Goal: Information Seeking & Learning: Check status

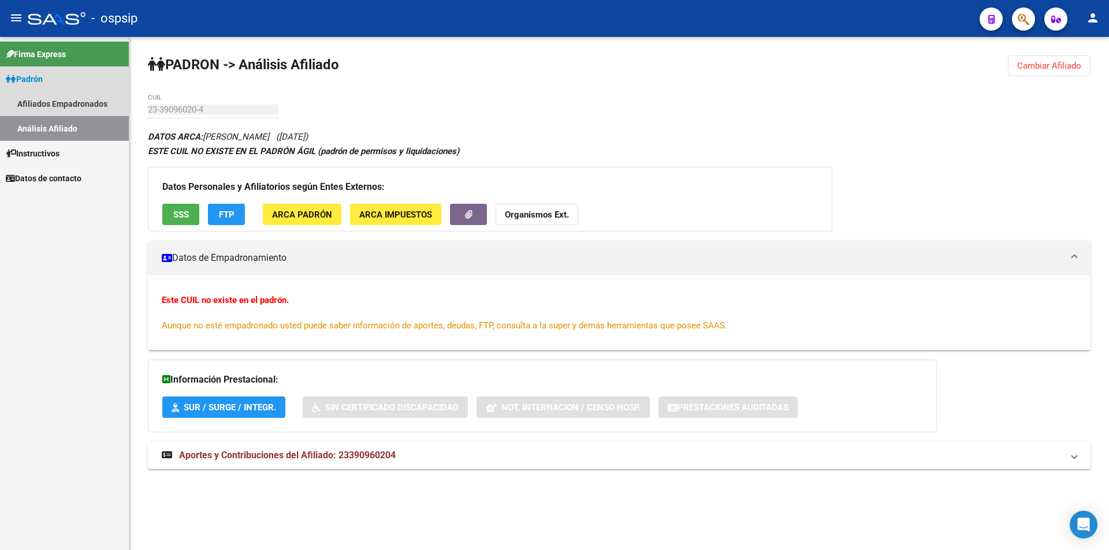
click at [53, 119] on link "Análisis Afiliado" at bounding box center [64, 128] width 129 height 25
click at [63, 121] on link "Análisis Afiliado" at bounding box center [64, 128] width 129 height 25
click at [100, 139] on link "Análisis Afiliado" at bounding box center [64, 128] width 129 height 25
click at [169, 219] on button "SSS" at bounding box center [180, 214] width 37 height 21
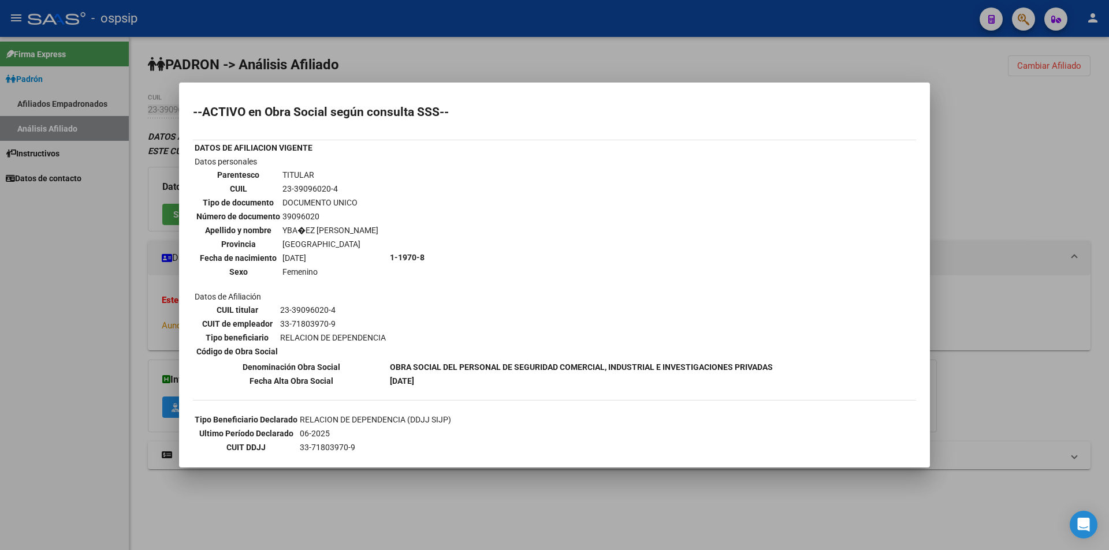
click at [218, 57] on div at bounding box center [554, 275] width 1109 height 550
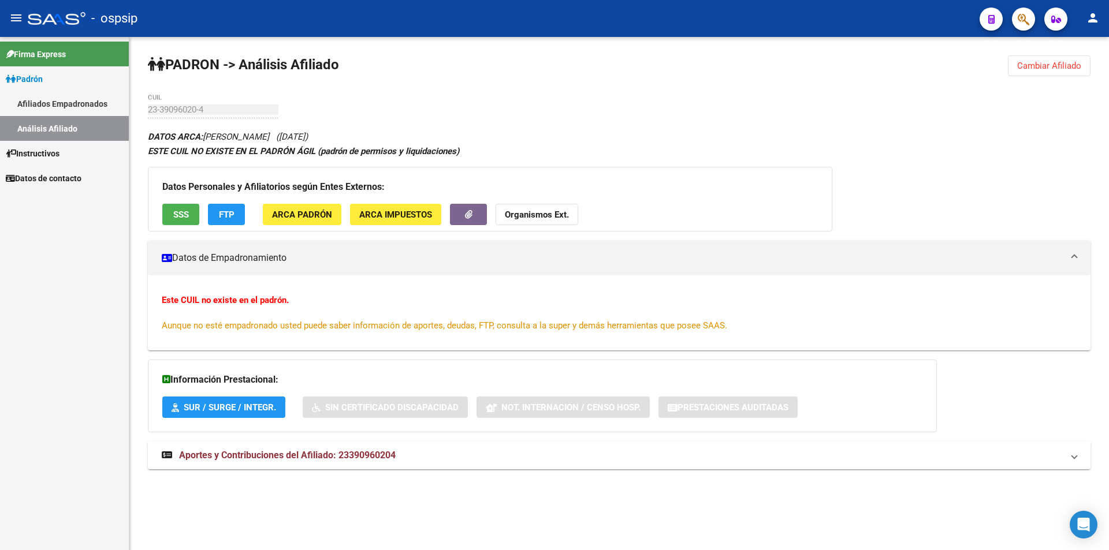
click at [62, 102] on link "Afiliados Empadronados" at bounding box center [64, 103] width 129 height 25
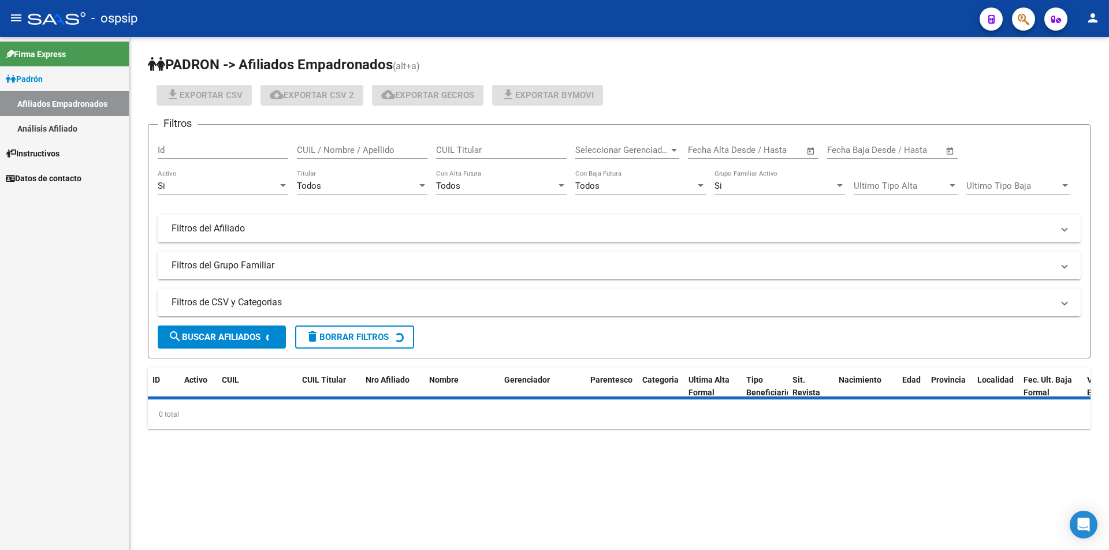
click at [57, 128] on link "Análisis Afiliado" at bounding box center [64, 128] width 129 height 25
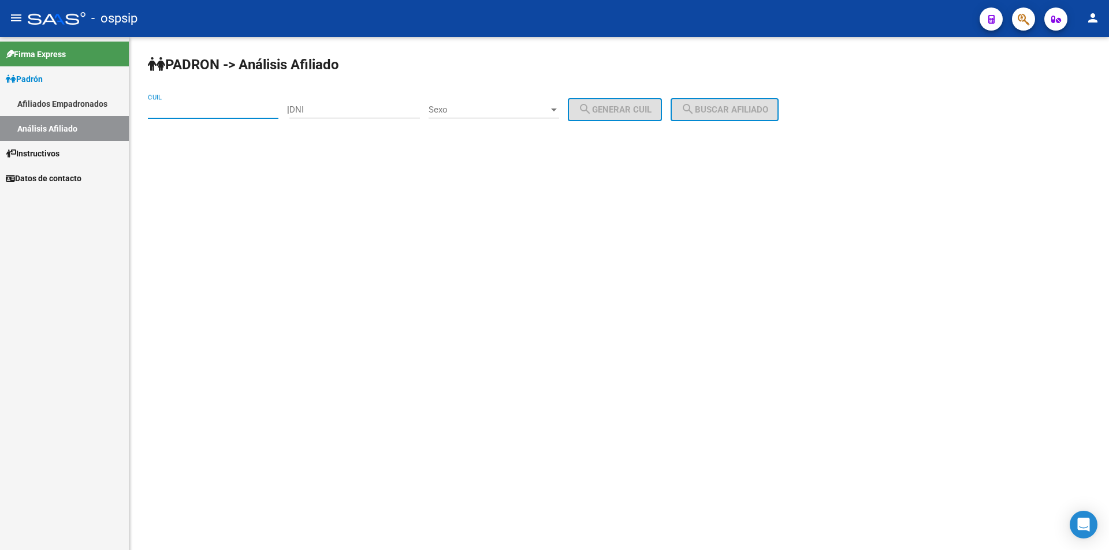
click at [176, 114] on input "CUIL" at bounding box center [213, 110] width 131 height 10
paste input "20-23256488-2"
type input "20-23256488-2"
click at [770, 104] on button "search Buscar afiliado" at bounding box center [724, 109] width 108 height 23
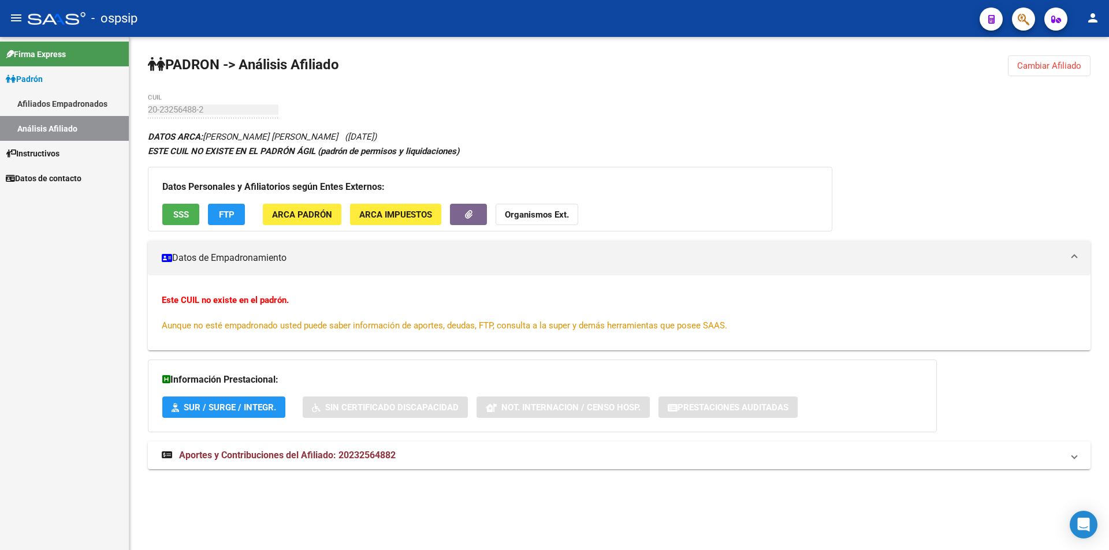
click at [174, 204] on button "SSS" at bounding box center [180, 214] width 37 height 21
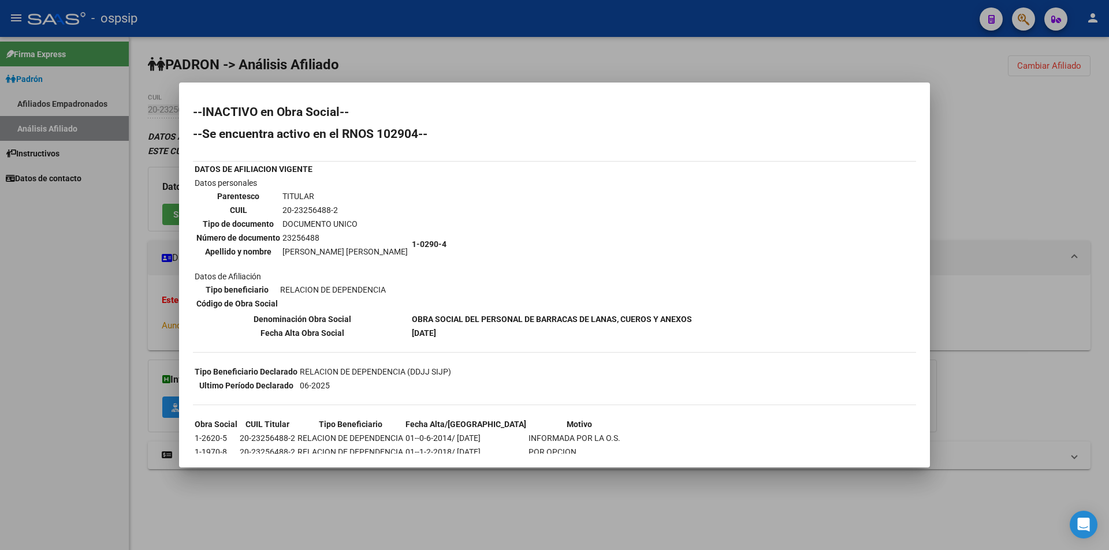
click at [181, 62] on div at bounding box center [554, 275] width 1109 height 550
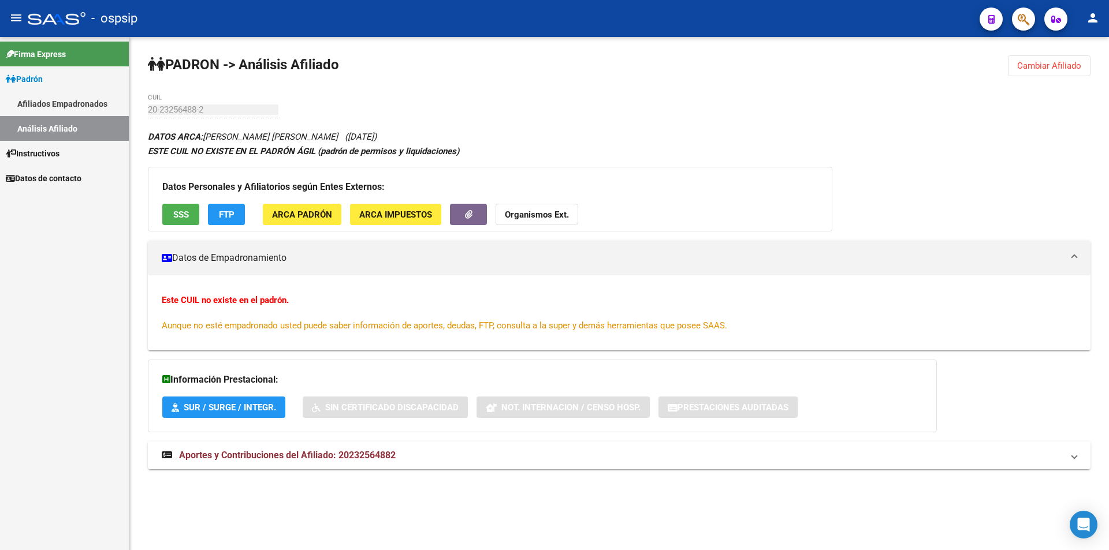
click at [48, 92] on link "Afiliados Empadronados" at bounding box center [64, 103] width 129 height 25
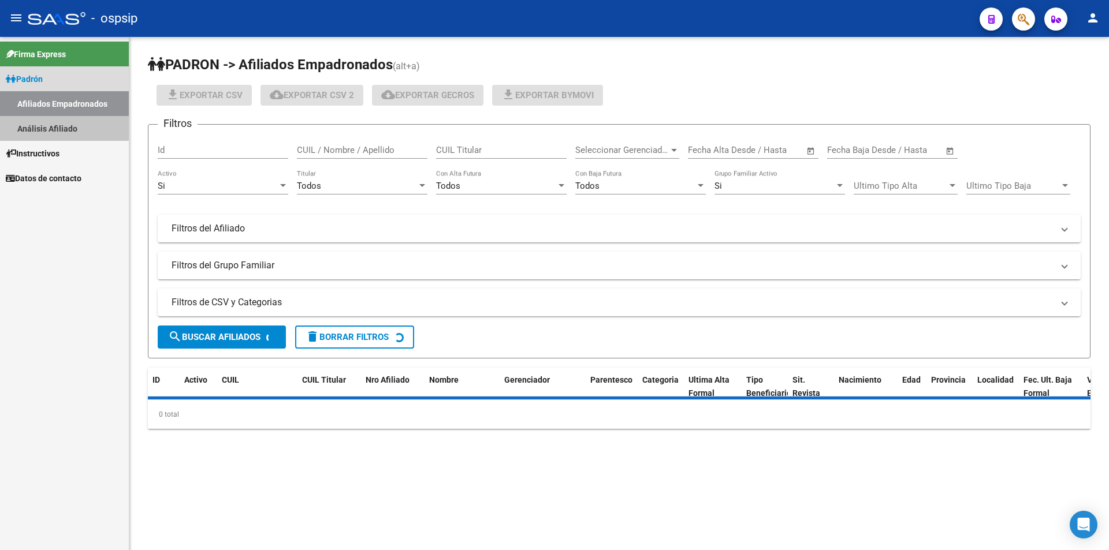
click at [46, 118] on link "Análisis Afiliado" at bounding box center [64, 128] width 129 height 25
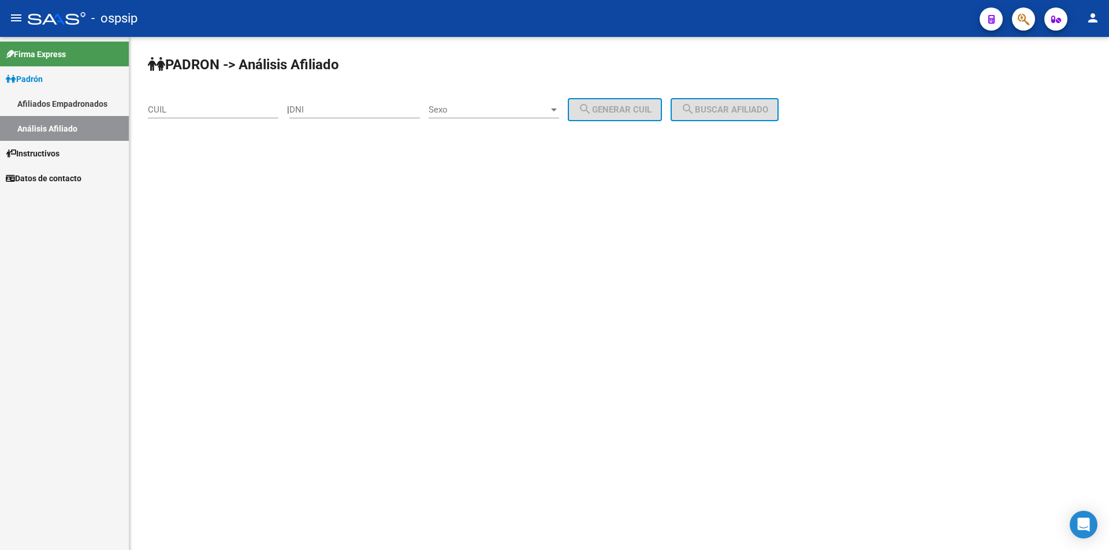
click at [179, 106] on input "CUIL" at bounding box center [213, 110] width 131 height 10
paste input "23-39096020-4"
type input "23-39096020-4"
click at [768, 108] on span "search Buscar afiliado" at bounding box center [724, 110] width 87 height 10
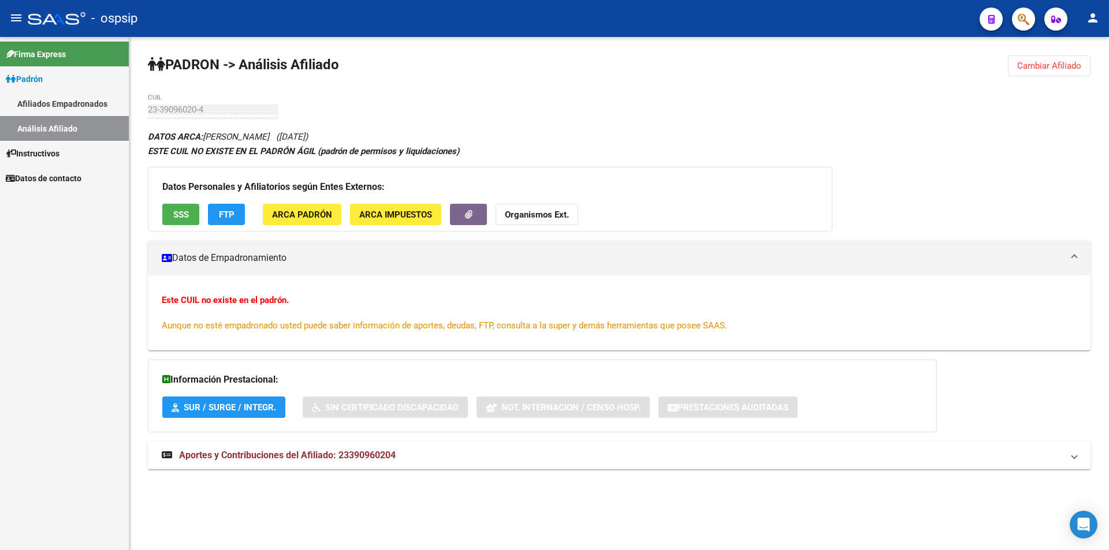
click at [178, 214] on span "SSS" at bounding box center [181, 215] width 16 height 10
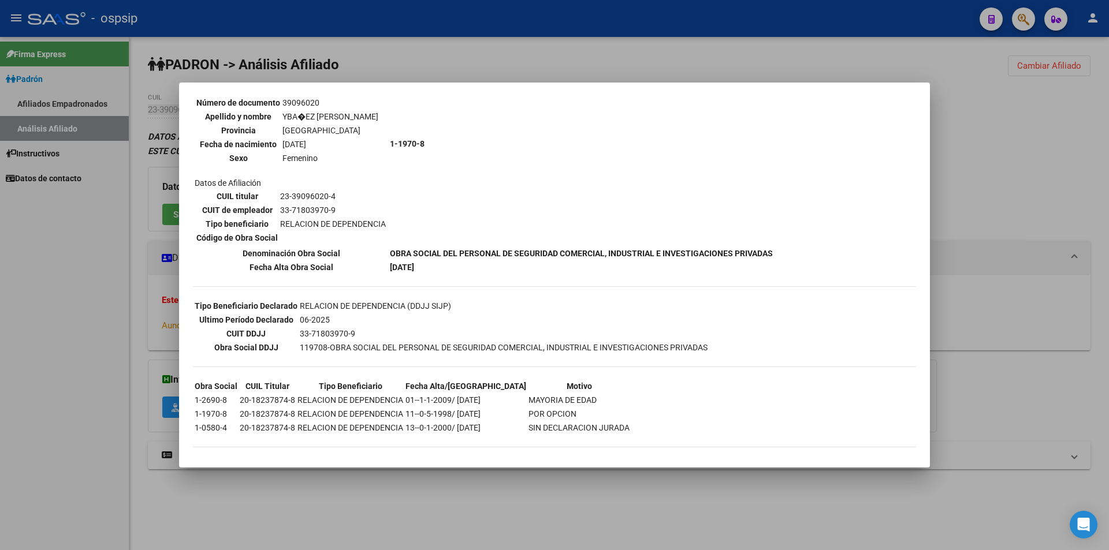
scroll to position [119, 0]
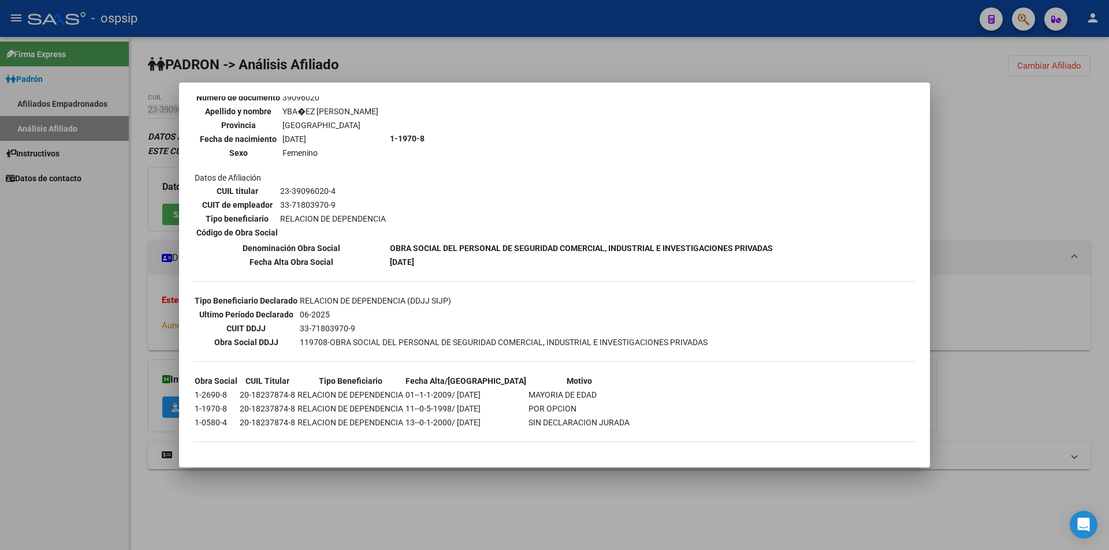
click at [81, 121] on div at bounding box center [554, 275] width 1109 height 550
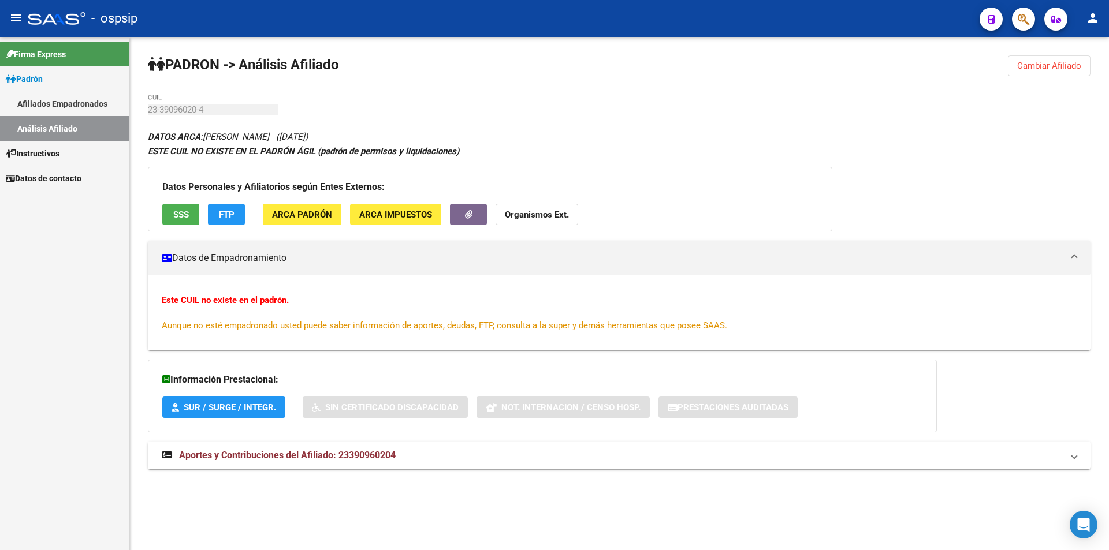
click at [59, 120] on link "Análisis Afiliado" at bounding box center [64, 128] width 129 height 25
click at [61, 102] on link "Afiliados Empadronados" at bounding box center [64, 103] width 129 height 25
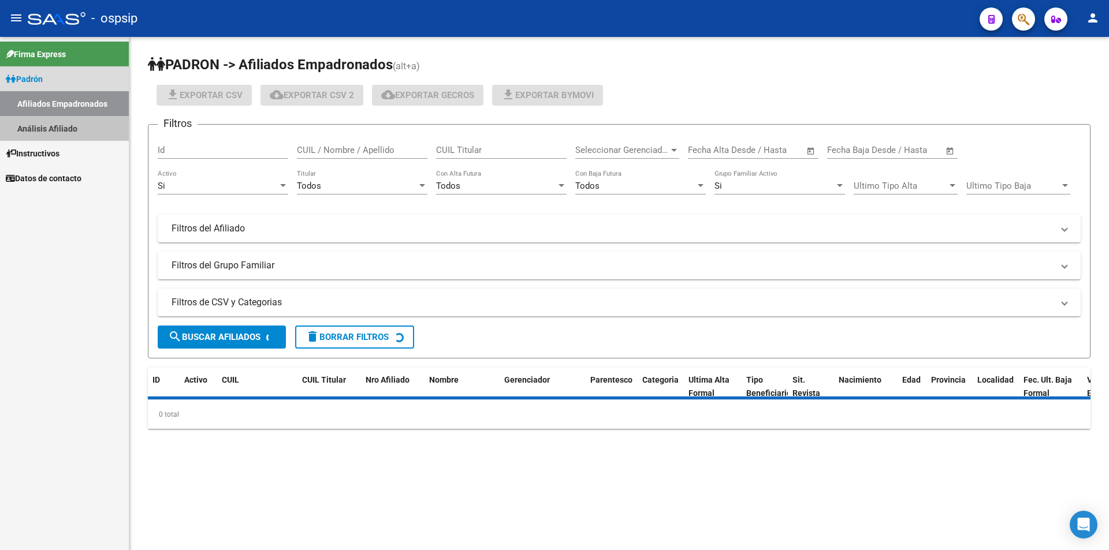
click at [68, 131] on link "Análisis Afiliado" at bounding box center [64, 128] width 129 height 25
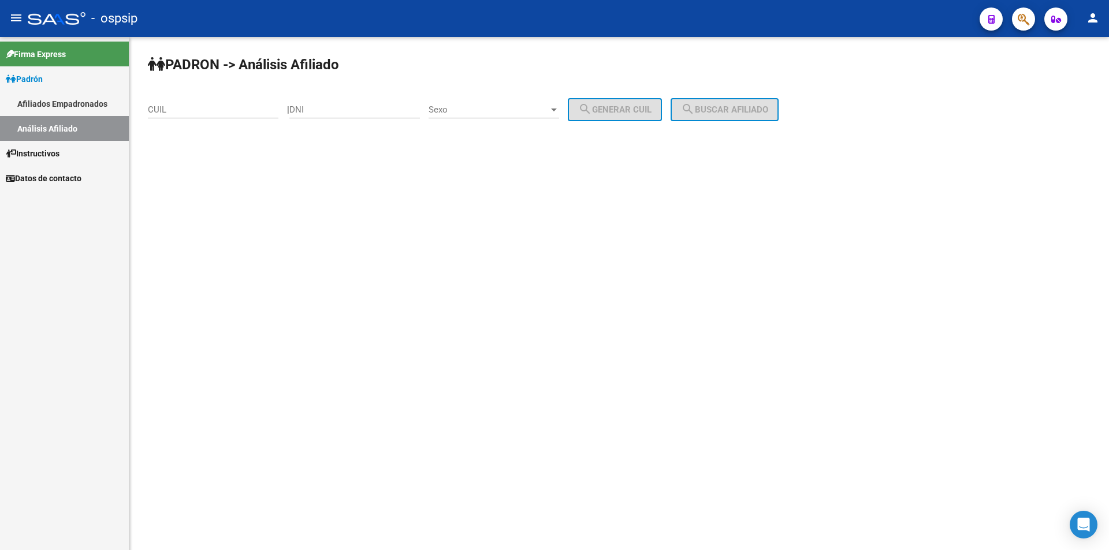
click at [200, 113] on input "CUIL" at bounding box center [213, 110] width 131 height 10
paste input "20-23256488-2"
type input "20-23256488-2"
click at [720, 107] on span "search Buscar afiliado" at bounding box center [724, 110] width 87 height 10
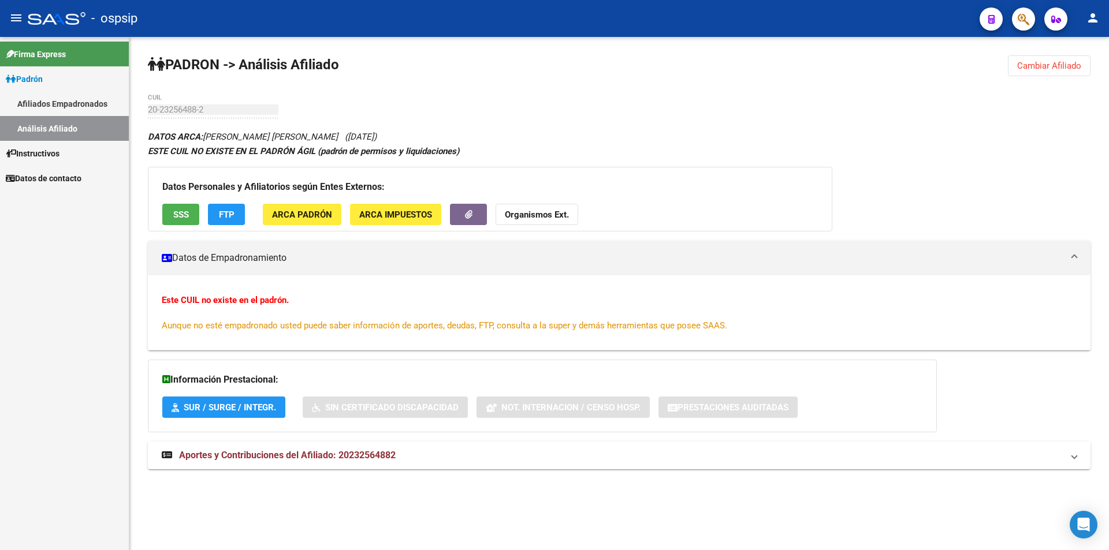
click at [186, 208] on button "SSS" at bounding box center [180, 214] width 37 height 21
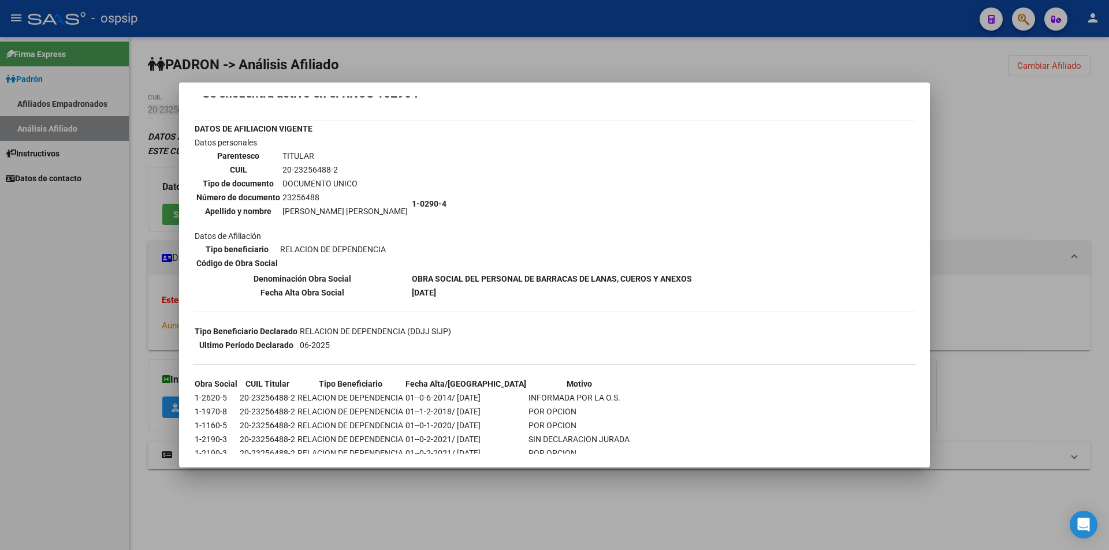
scroll to position [115, 0]
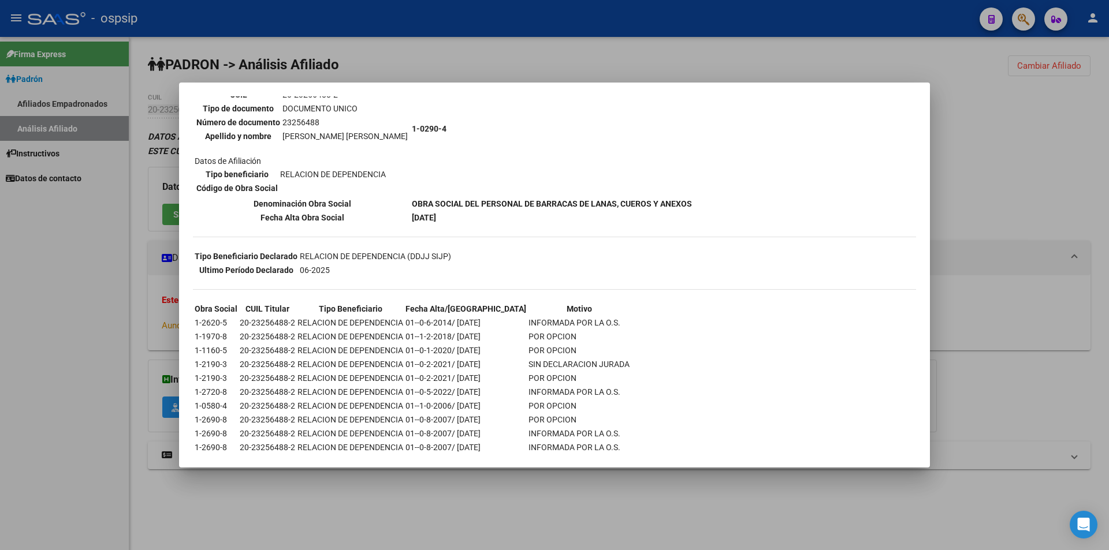
click at [102, 126] on div at bounding box center [554, 275] width 1109 height 550
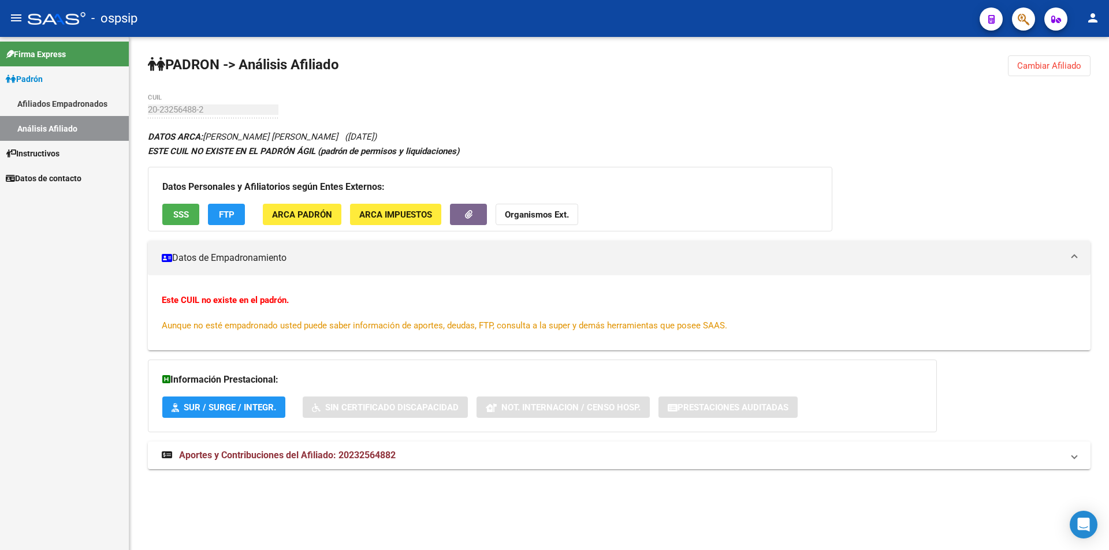
click at [36, 121] on link "Análisis Afiliado" at bounding box center [64, 128] width 129 height 25
click at [50, 107] on link "Afiliados Empadronados" at bounding box center [64, 103] width 129 height 25
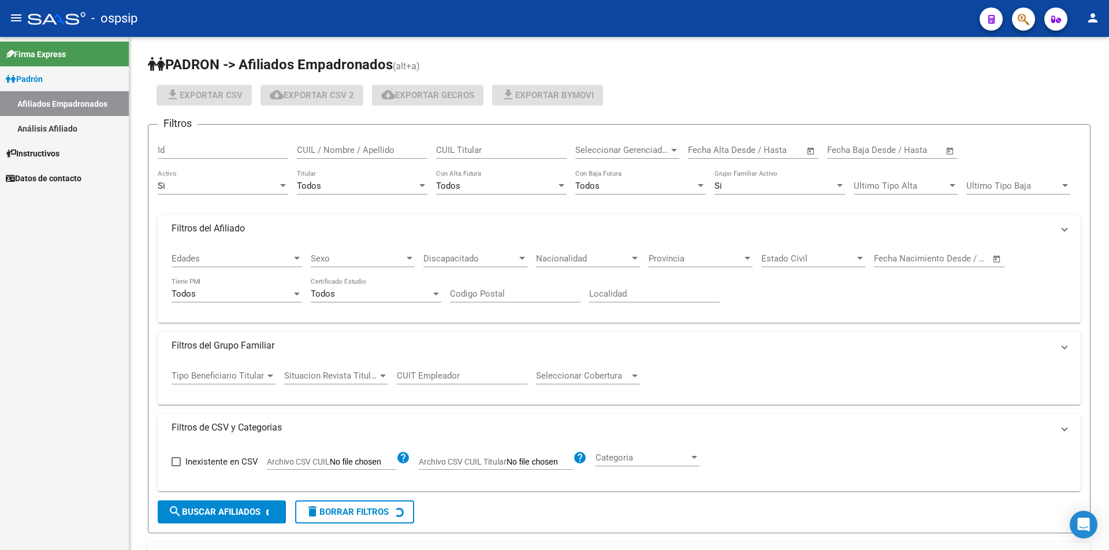
click at [51, 120] on link "Análisis Afiliado" at bounding box center [64, 128] width 129 height 25
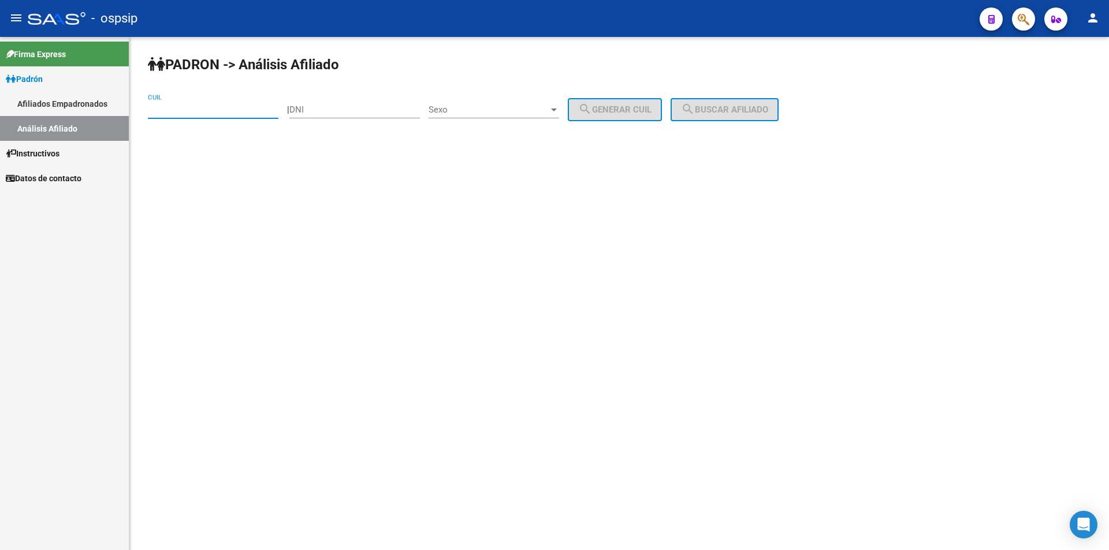
click at [189, 106] on input "CUIL" at bounding box center [213, 110] width 131 height 10
paste input "20-38168278-2"
type input "20-38168278-2"
click at [710, 102] on button "search Buscar afiliado" at bounding box center [724, 109] width 108 height 23
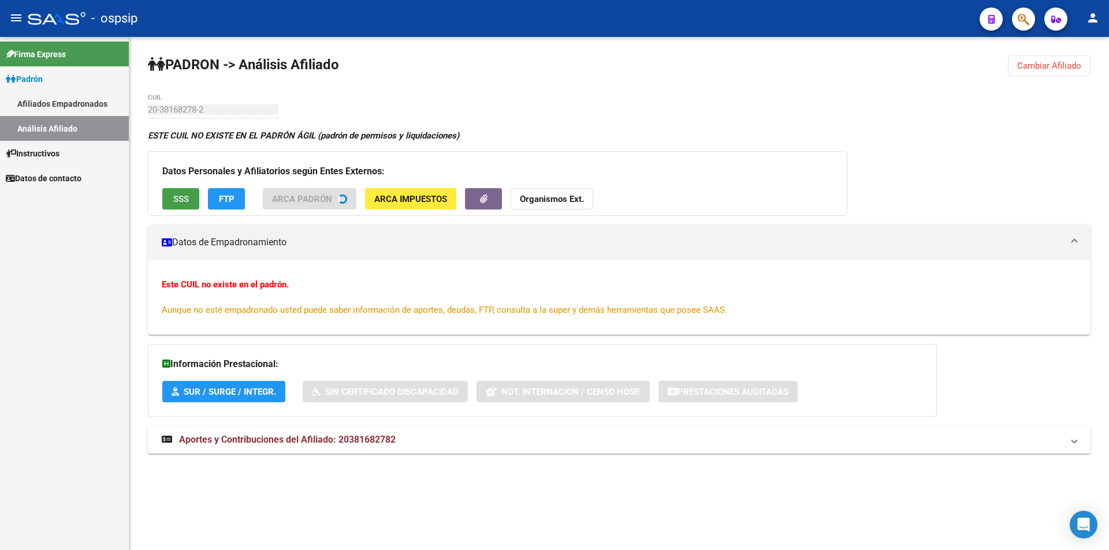
click at [185, 198] on span "SSS" at bounding box center [181, 199] width 16 height 10
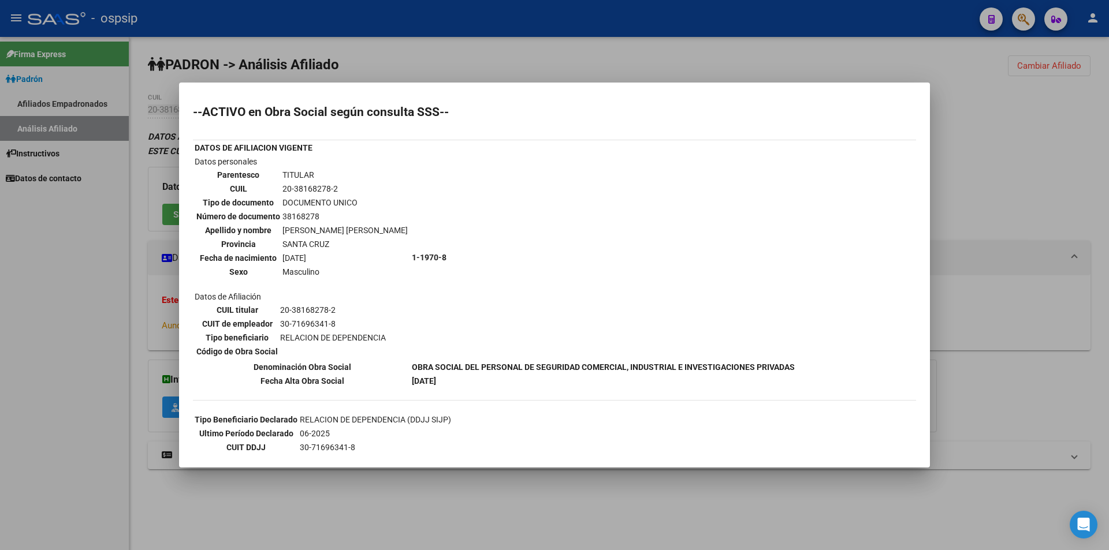
click at [446, 42] on div at bounding box center [554, 275] width 1109 height 550
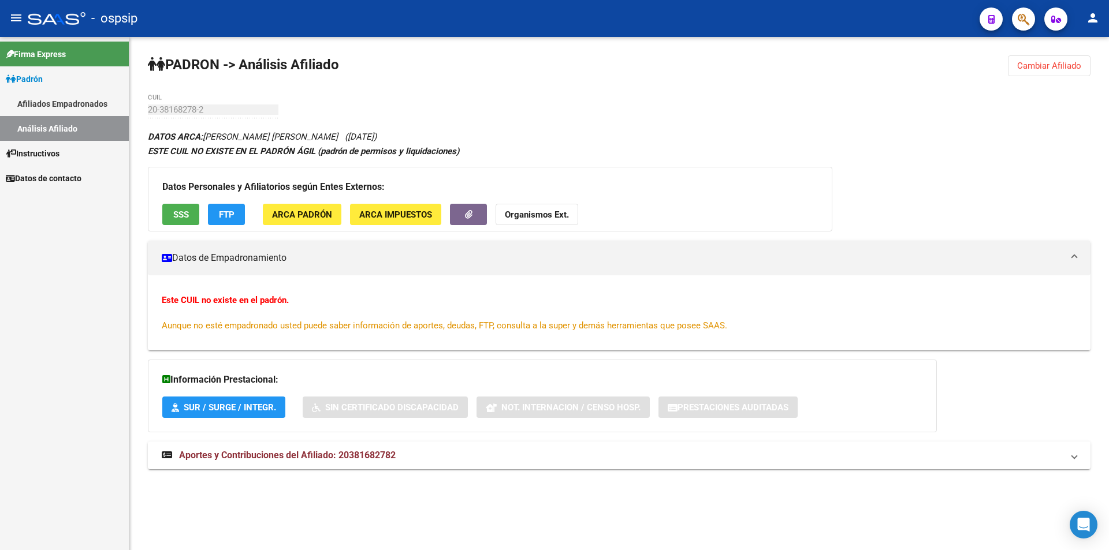
click at [59, 122] on link "Análisis Afiliado" at bounding box center [64, 128] width 129 height 25
click at [71, 128] on link "Análisis Afiliado" at bounding box center [64, 128] width 129 height 25
click at [59, 99] on link "Afiliados Empadronados" at bounding box center [64, 103] width 129 height 25
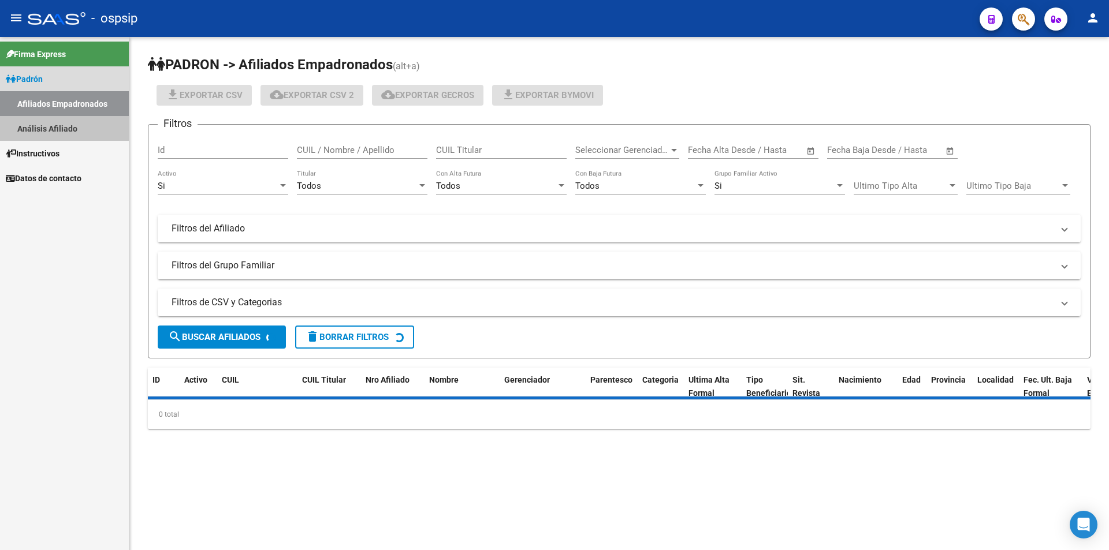
click at [54, 117] on link "Análisis Afiliado" at bounding box center [64, 128] width 129 height 25
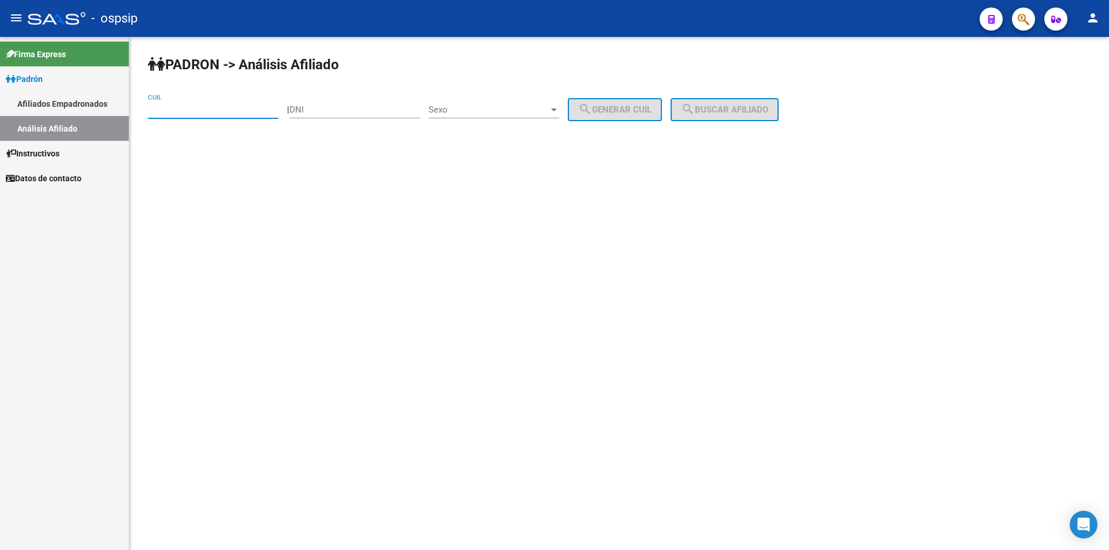
click at [173, 110] on input "CUIL" at bounding box center [213, 110] width 131 height 10
paste input "20-38168278-2"
type input "20-38168278-2"
click at [712, 113] on span "search Buscar afiliado" at bounding box center [724, 110] width 87 height 10
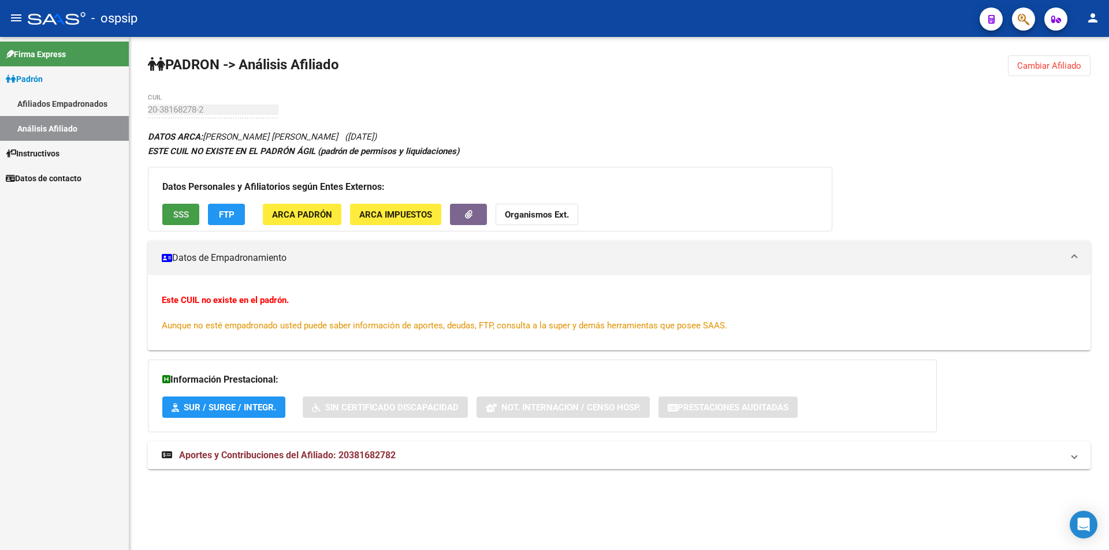
click at [175, 211] on span "SSS" at bounding box center [181, 215] width 16 height 10
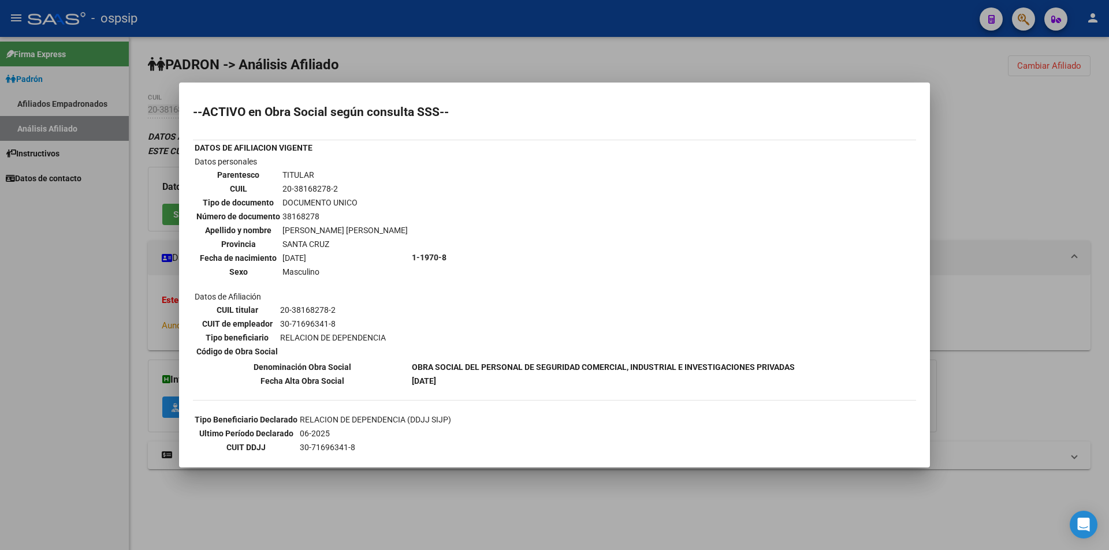
click at [573, 53] on div at bounding box center [554, 275] width 1109 height 550
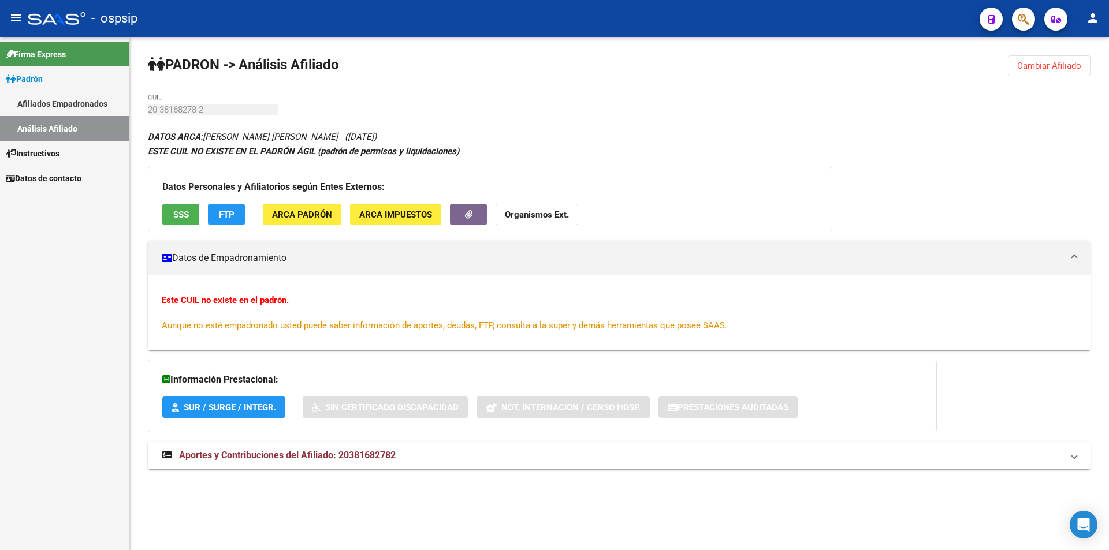
click at [59, 106] on link "Afiliados Empadronados" at bounding box center [64, 103] width 129 height 25
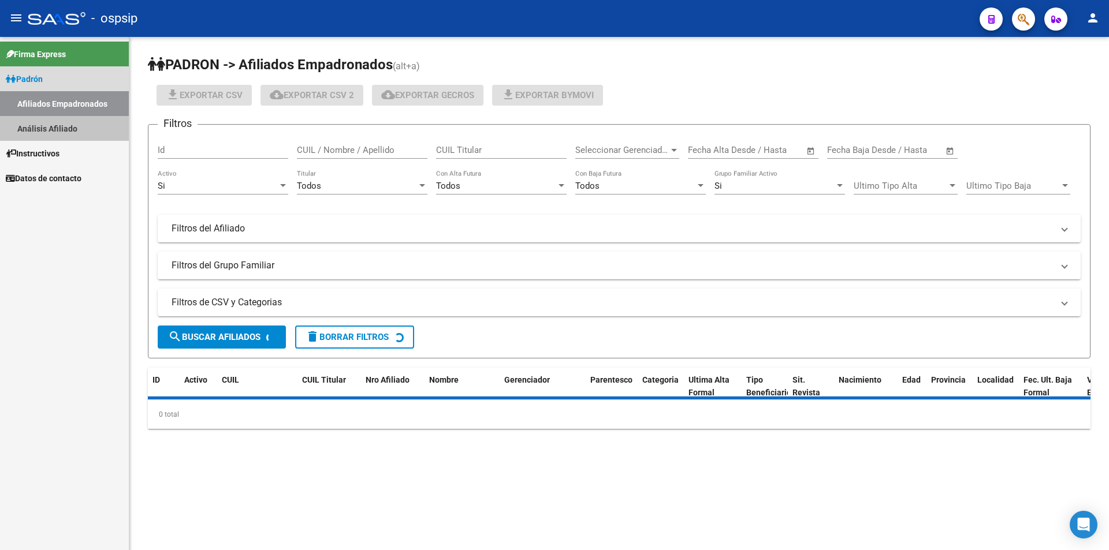
click at [42, 125] on link "Análisis Afiliado" at bounding box center [64, 128] width 129 height 25
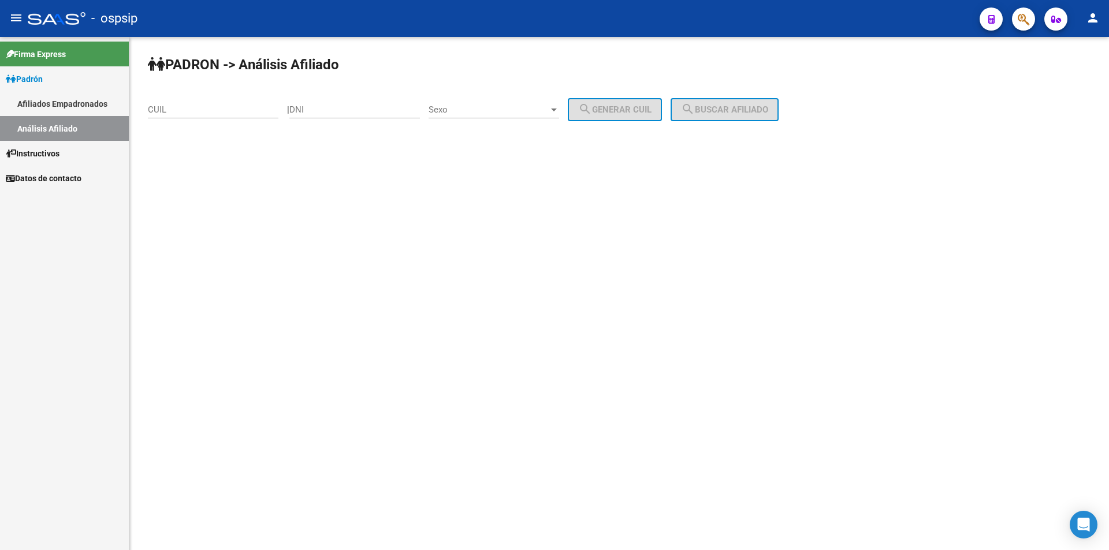
click at [162, 113] on input "CUIL" at bounding box center [213, 110] width 131 height 10
paste input "27-43406577-7"
type input "27-43406577-7"
click at [697, 117] on button "search Buscar afiliado" at bounding box center [724, 109] width 108 height 23
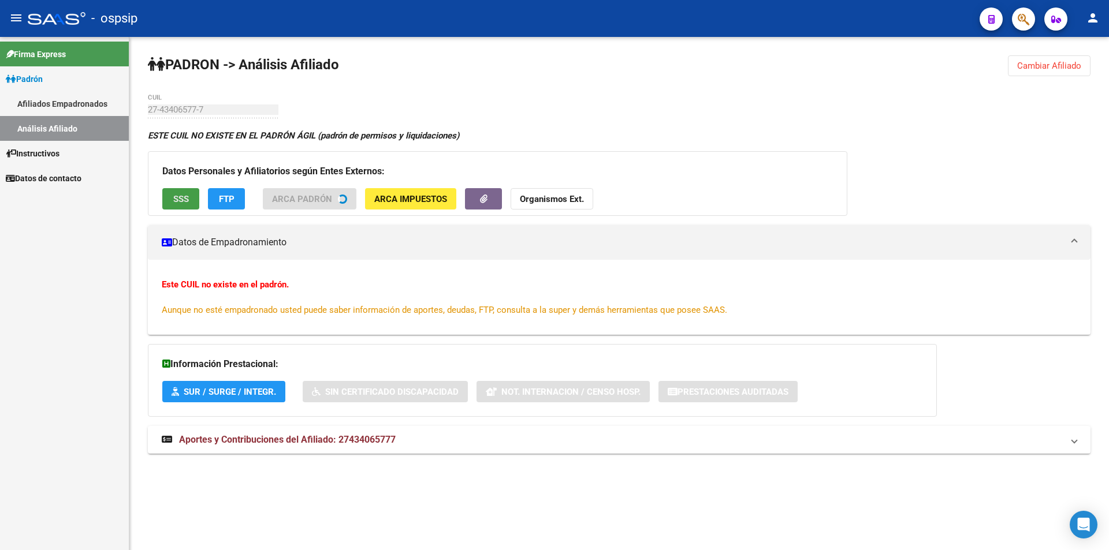
click at [187, 198] on span "SSS" at bounding box center [181, 199] width 16 height 10
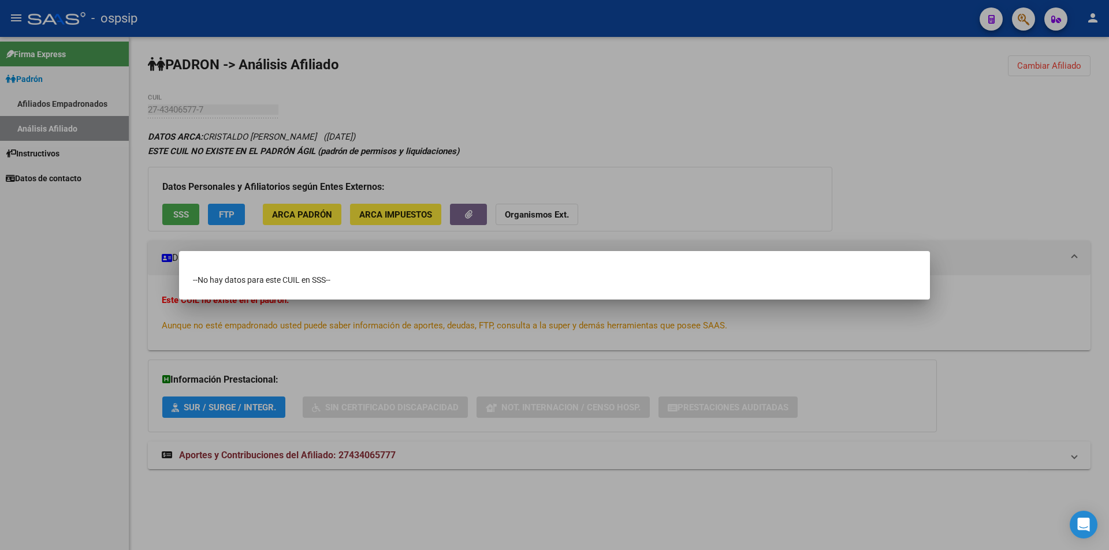
click at [374, 149] on div at bounding box center [554, 275] width 1109 height 550
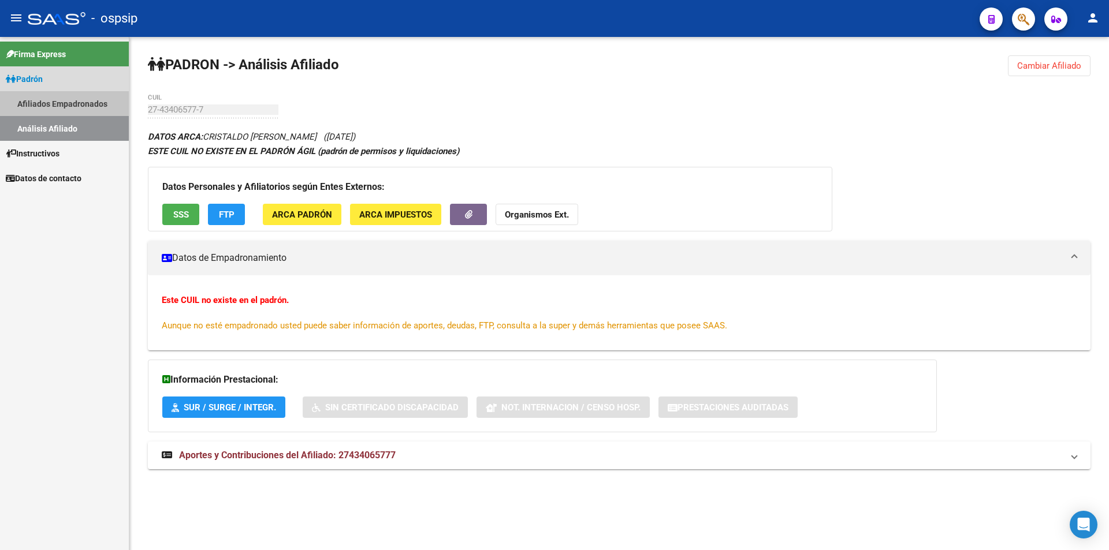
click at [68, 102] on link "Afiliados Empadronados" at bounding box center [64, 103] width 129 height 25
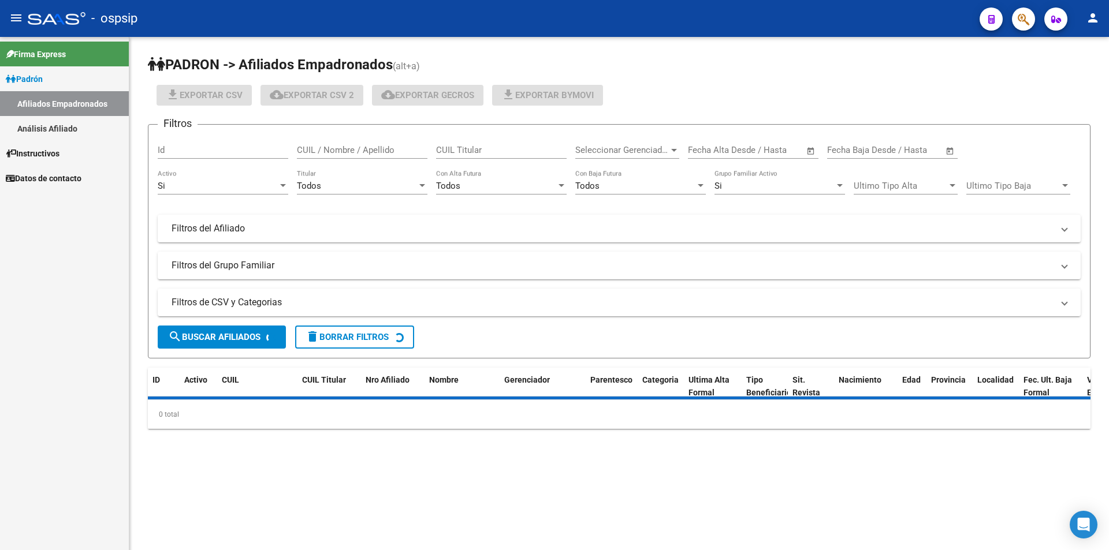
click at [65, 131] on link "Análisis Afiliado" at bounding box center [64, 128] width 129 height 25
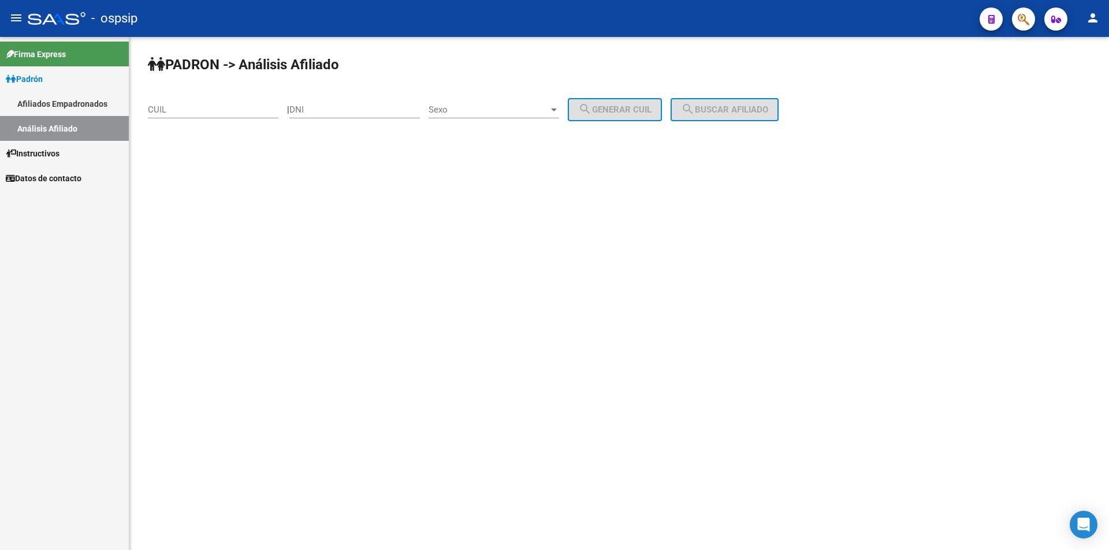
click at [207, 110] on input "CUIL" at bounding box center [213, 110] width 131 height 10
paste input "20-37922705-9"
type input "20-37922705-9"
click at [695, 114] on mat-icon "search" at bounding box center [688, 109] width 14 height 14
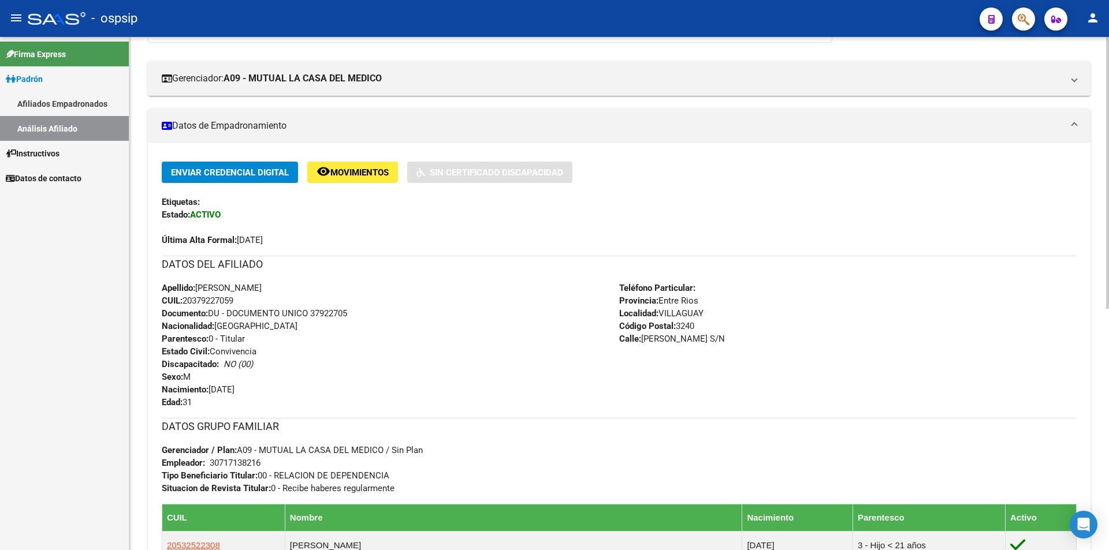
scroll to position [115, 0]
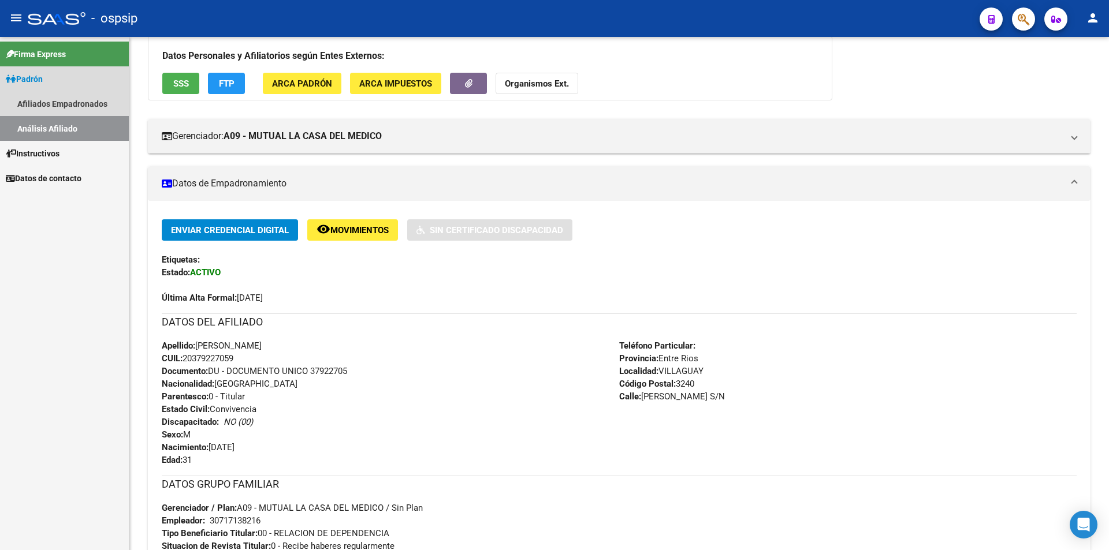
click at [64, 125] on link "Análisis Afiliado" at bounding box center [64, 128] width 129 height 25
click at [61, 107] on link "Afiliados Empadronados" at bounding box center [64, 103] width 129 height 25
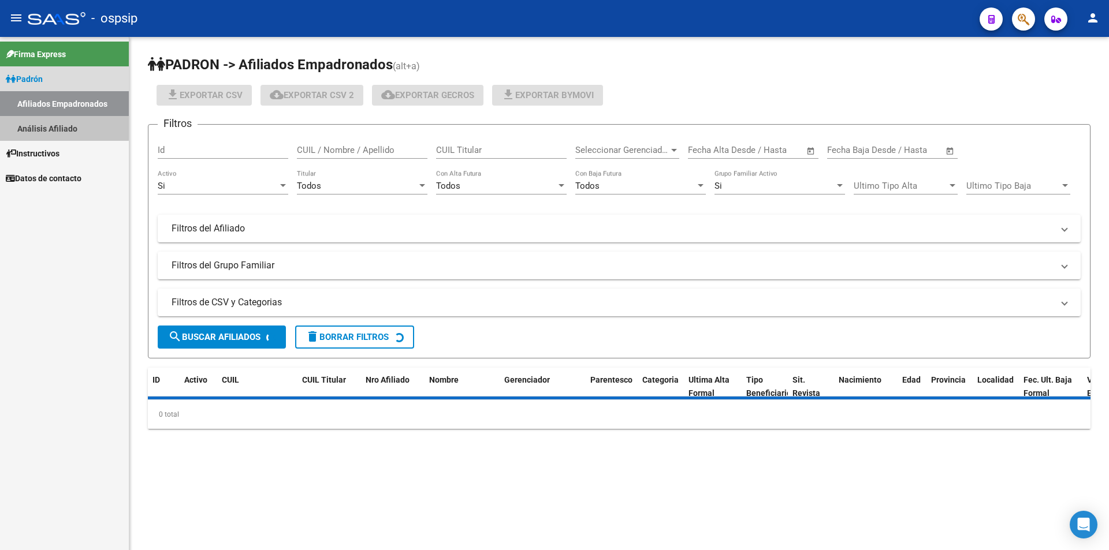
click at [59, 118] on link "Análisis Afiliado" at bounding box center [64, 128] width 129 height 25
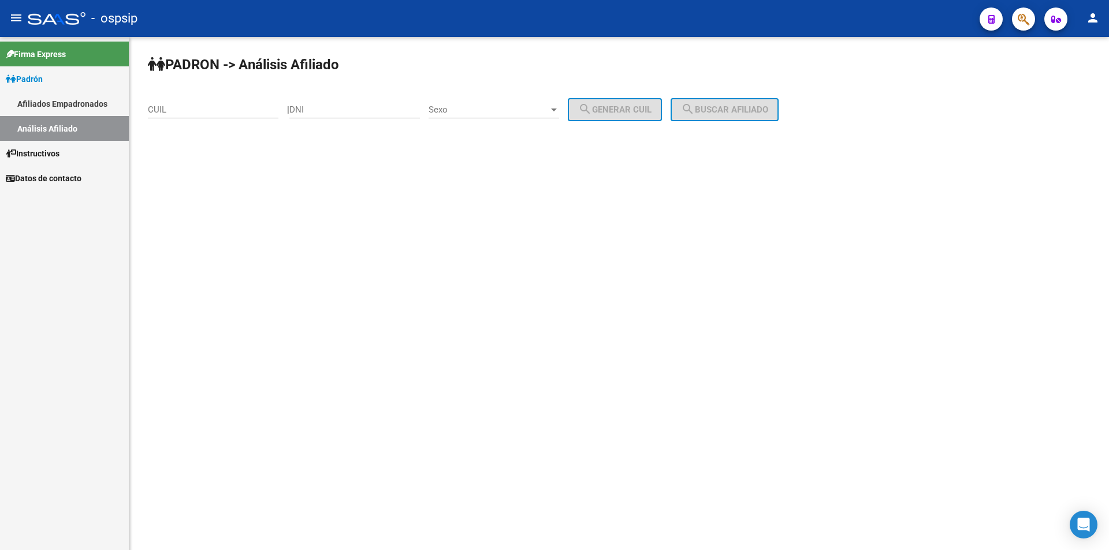
click at [171, 107] on input "CUIL" at bounding box center [213, 110] width 131 height 10
paste input "20-23256488-2"
type input "20-23256488-2"
click at [764, 95] on div "[PERSON_NAME] -> Análisis Afiliado 20-23256488-2 CUIL | DNI Sexo Sexo search Ge…" at bounding box center [618, 97] width 979 height 121
click at [763, 110] on span "search Buscar afiliado" at bounding box center [724, 110] width 87 height 10
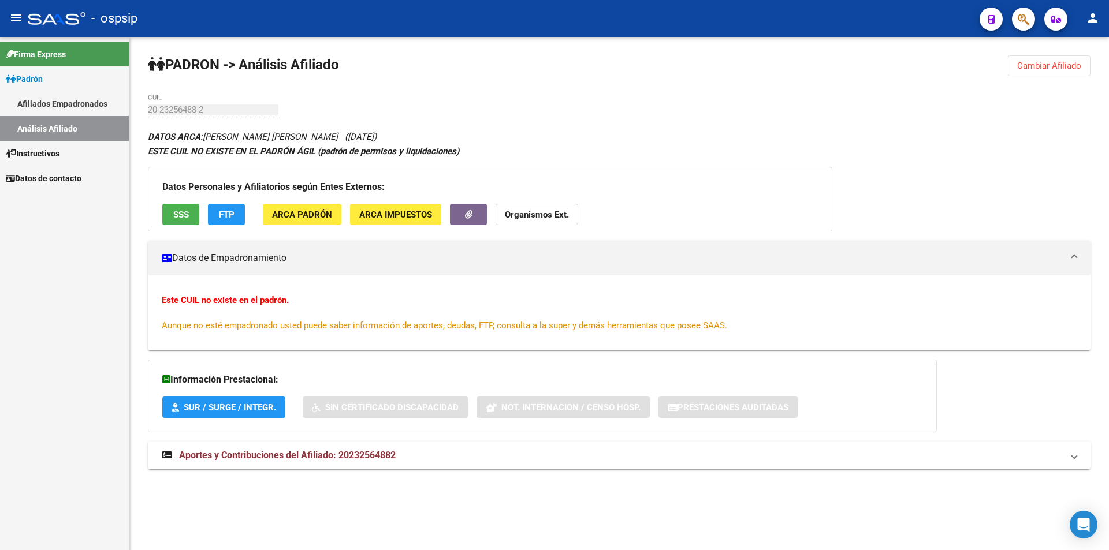
click at [181, 214] on span "SSS" at bounding box center [181, 215] width 16 height 10
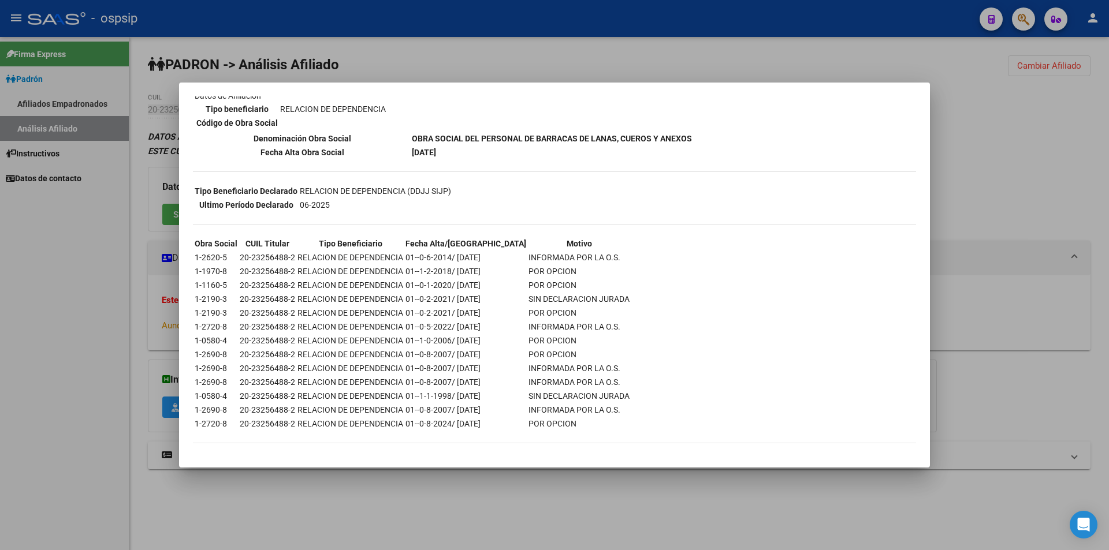
scroll to position [182, 0]
click at [811, 54] on div at bounding box center [554, 275] width 1109 height 550
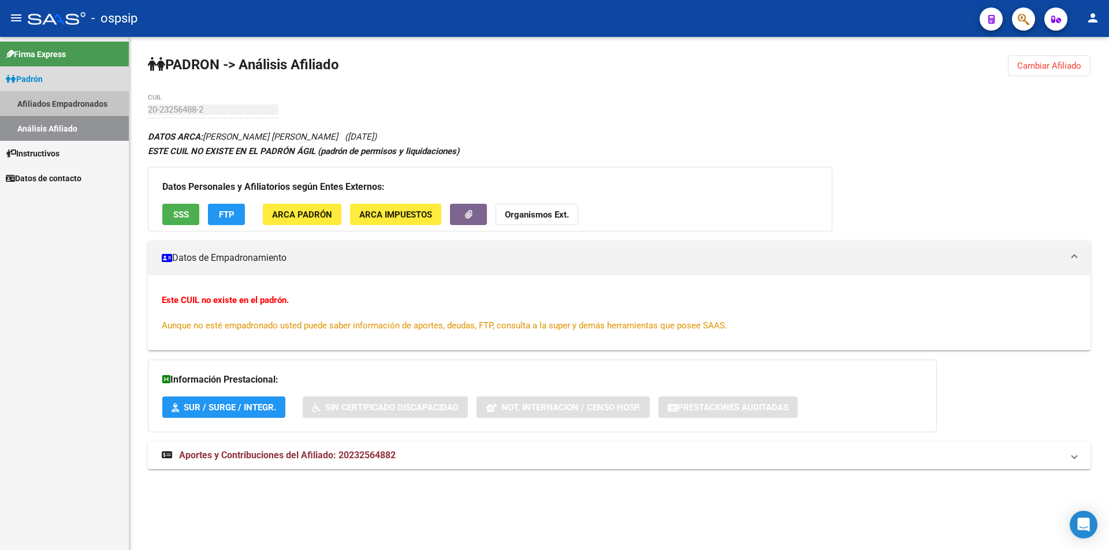
click at [73, 94] on link "Afiliados Empadronados" at bounding box center [64, 103] width 129 height 25
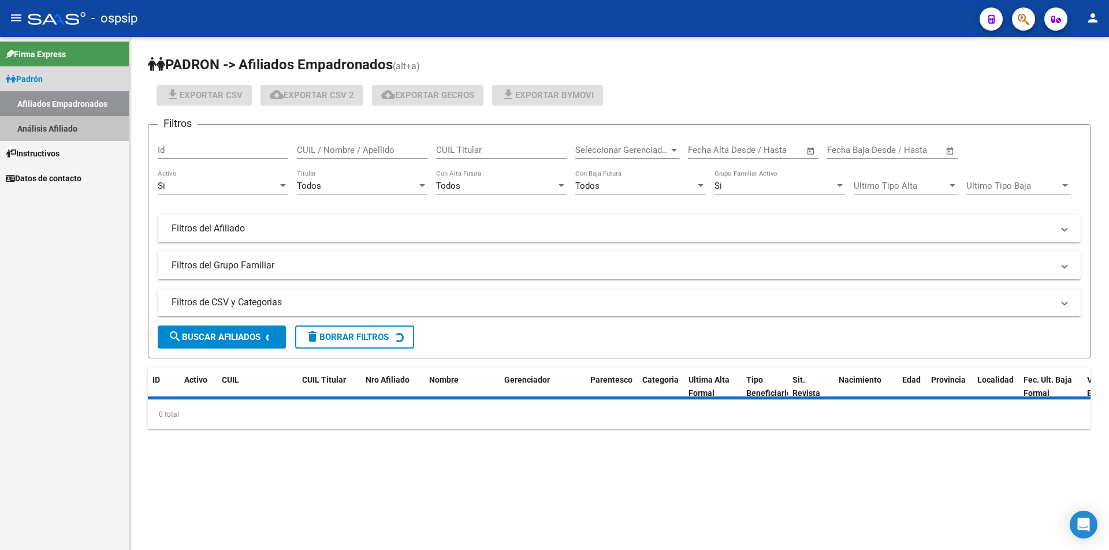
click at [50, 120] on link "Análisis Afiliado" at bounding box center [64, 128] width 129 height 25
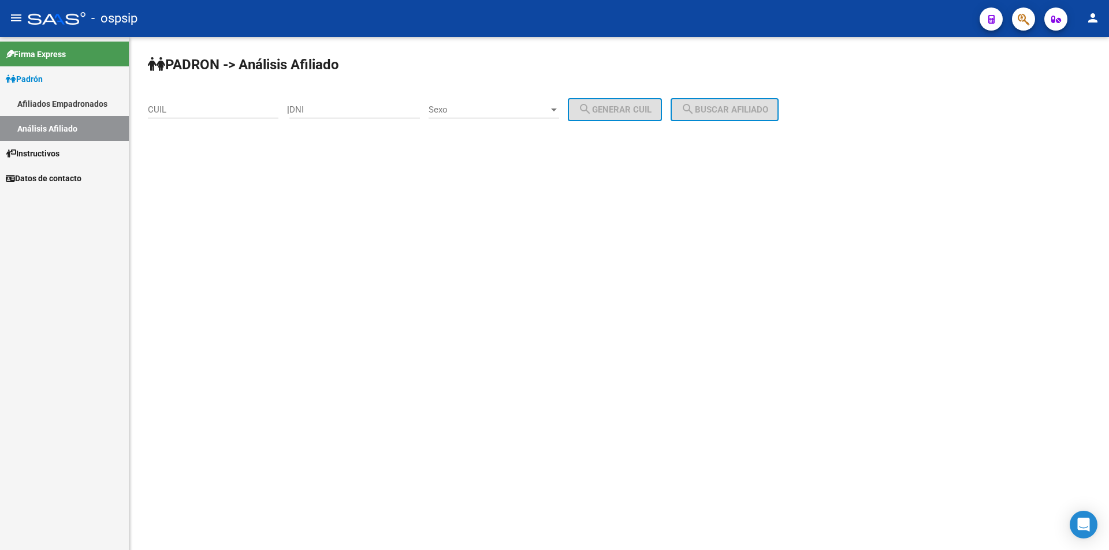
click at [363, 105] on input "DNI" at bounding box center [354, 110] width 131 height 10
paste input "21151989"
type input "21151989"
click at [474, 113] on span "Sexo" at bounding box center [488, 110] width 120 height 10
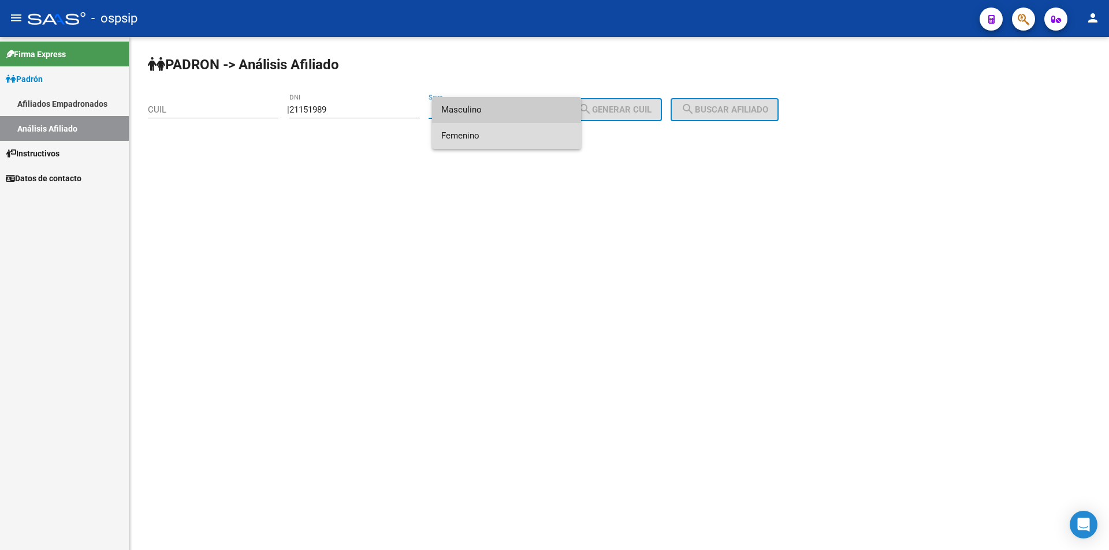
click at [483, 138] on span "Femenino" at bounding box center [506, 136] width 131 height 26
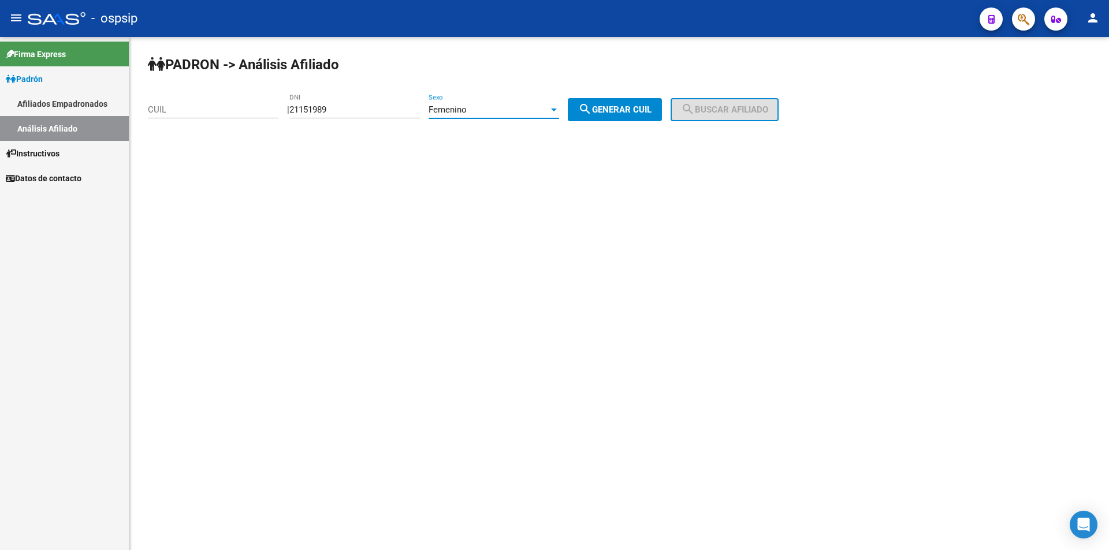
click at [612, 112] on span "search Generar CUIL" at bounding box center [614, 110] width 73 height 10
type input "23-21151989-4"
click at [727, 109] on span "search Buscar afiliado" at bounding box center [724, 110] width 87 height 10
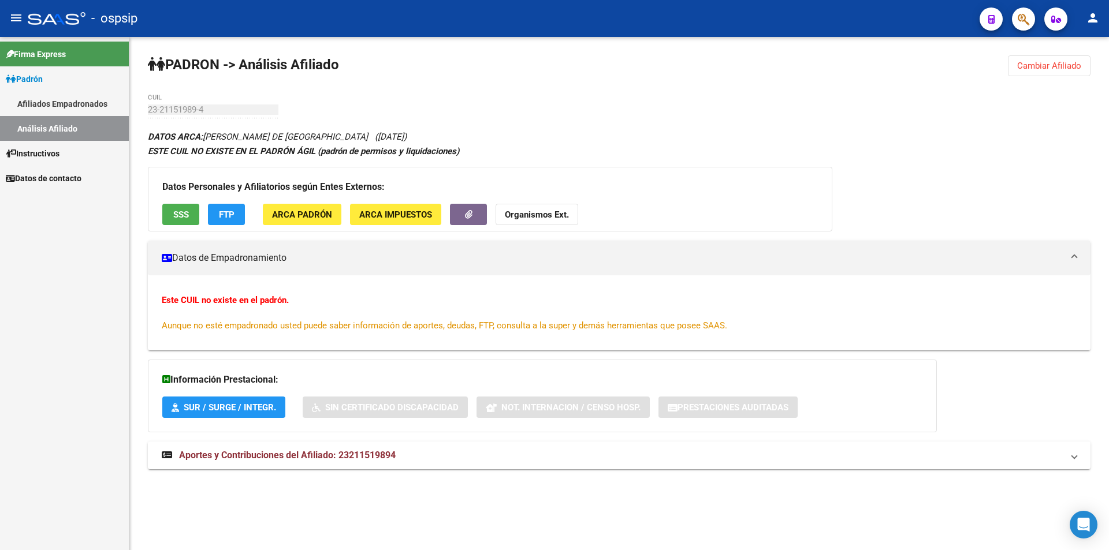
click at [176, 221] on button "SSS" at bounding box center [180, 214] width 37 height 21
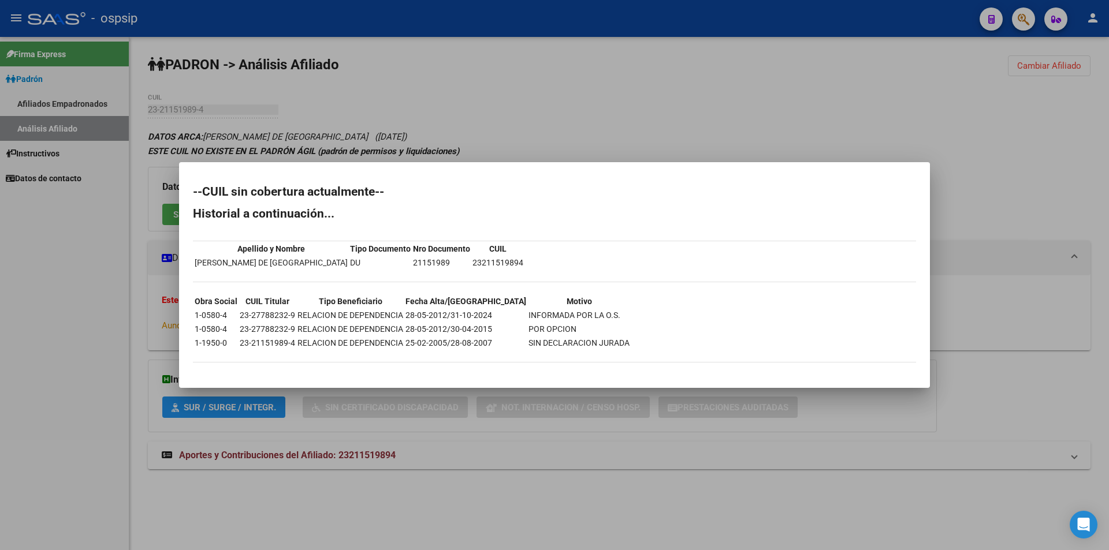
drag, startPoint x: 450, startPoint y: 261, endPoint x: 497, endPoint y: 266, distance: 46.4
click at [497, 266] on td "23211519894" at bounding box center [498, 262] width 52 height 13
click at [483, 267] on td "23211519894" at bounding box center [498, 262] width 52 height 13
click at [121, 103] on div at bounding box center [554, 275] width 1109 height 550
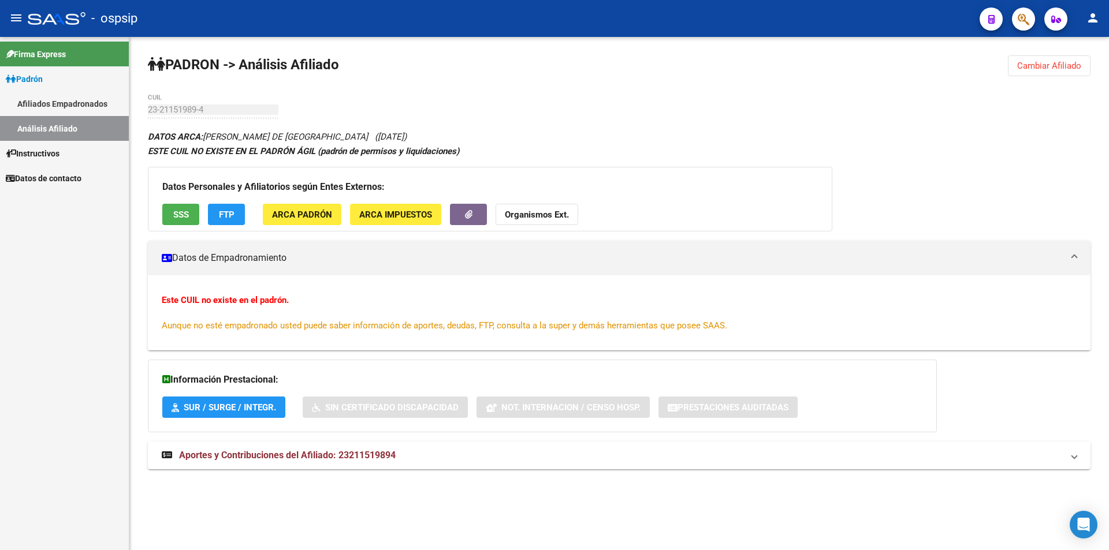
click at [46, 103] on link "Afiliados Empadronados" at bounding box center [64, 103] width 129 height 25
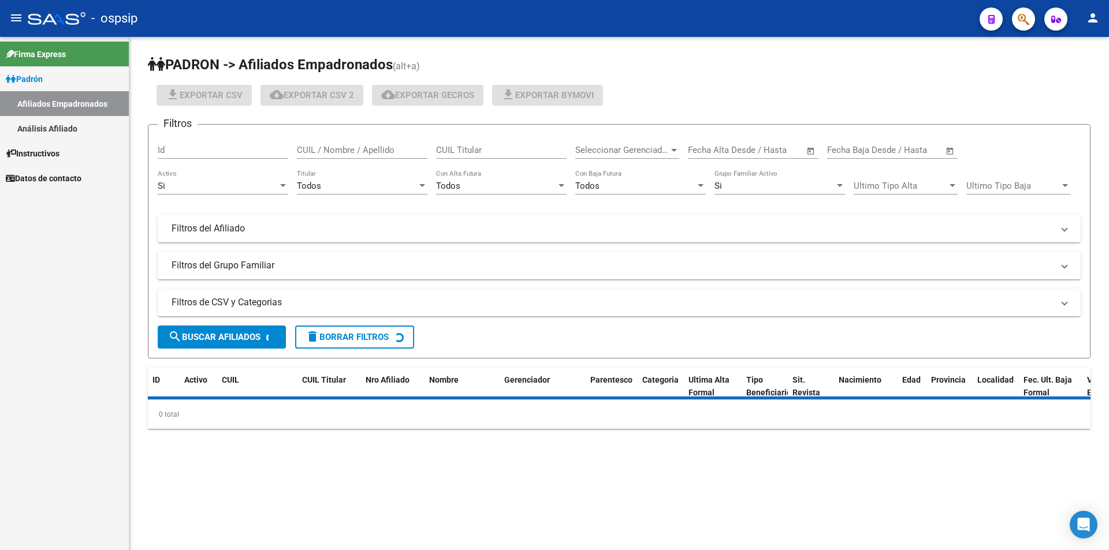
click at [63, 128] on link "Análisis Afiliado" at bounding box center [64, 128] width 129 height 25
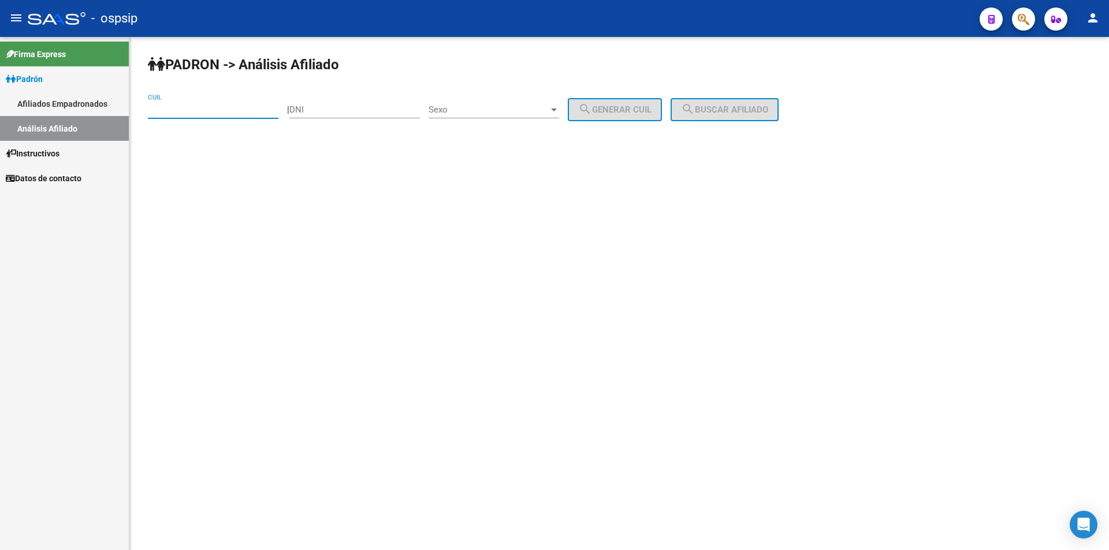
click at [173, 111] on input "CUIL" at bounding box center [213, 110] width 131 height 10
paste input "27-23316960-4"
type input "27-23316960-4"
click at [695, 112] on mat-icon "search" at bounding box center [688, 109] width 14 height 14
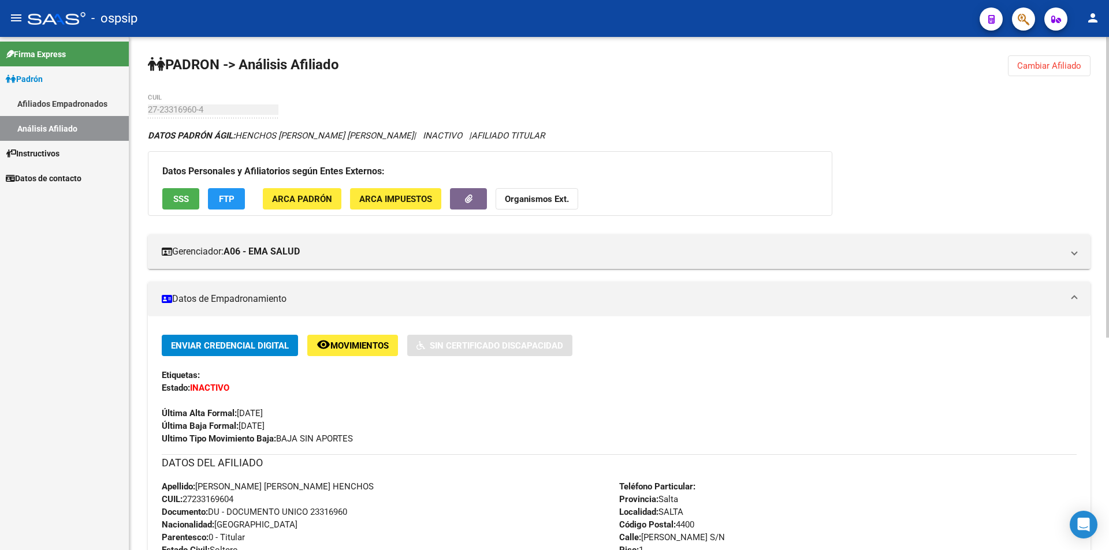
click at [177, 202] on span "SSS" at bounding box center [181, 199] width 16 height 10
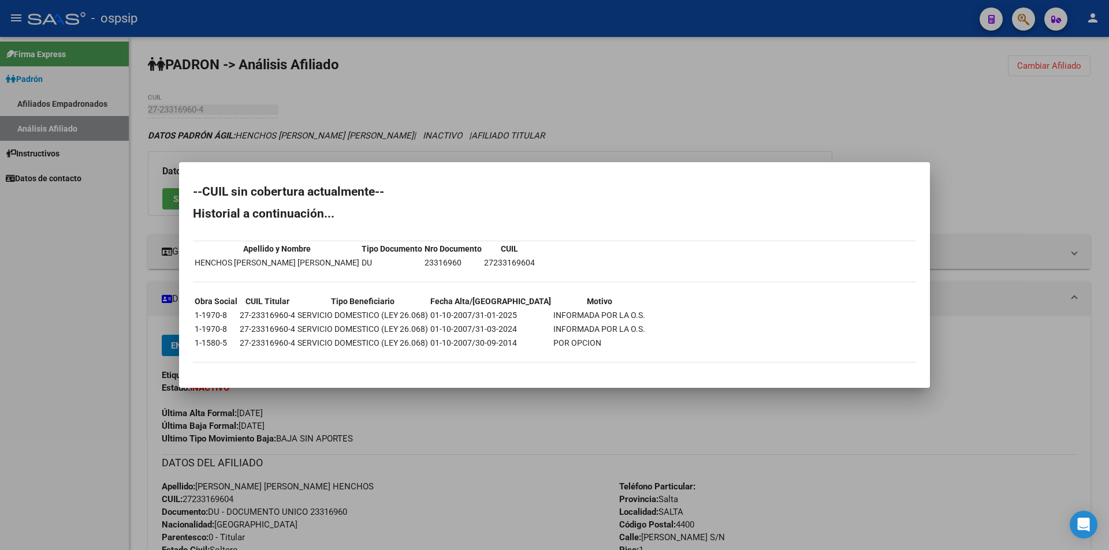
click at [375, 97] on div at bounding box center [554, 275] width 1109 height 550
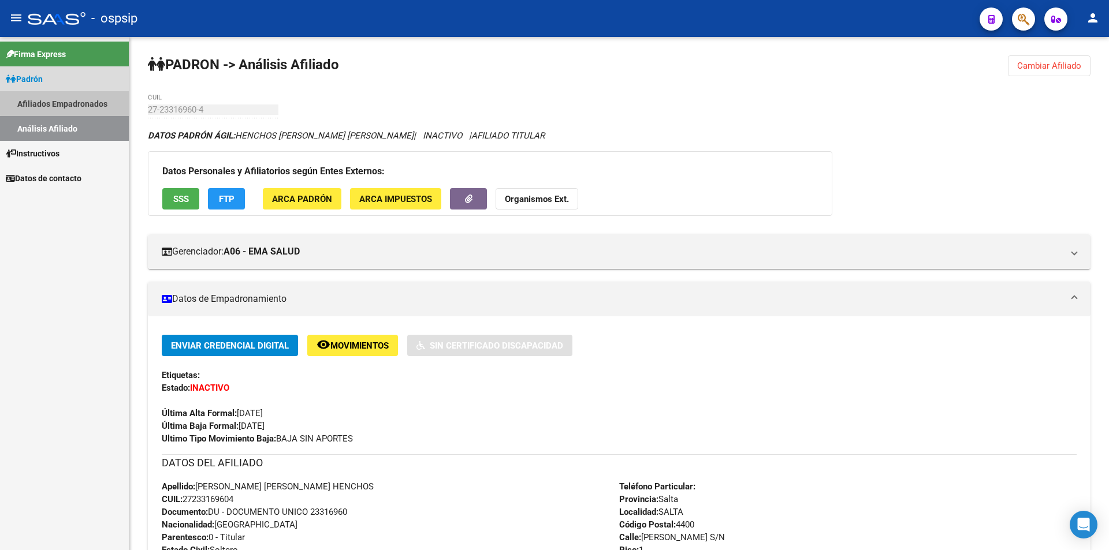
click at [85, 98] on link "Afiliados Empadronados" at bounding box center [64, 103] width 129 height 25
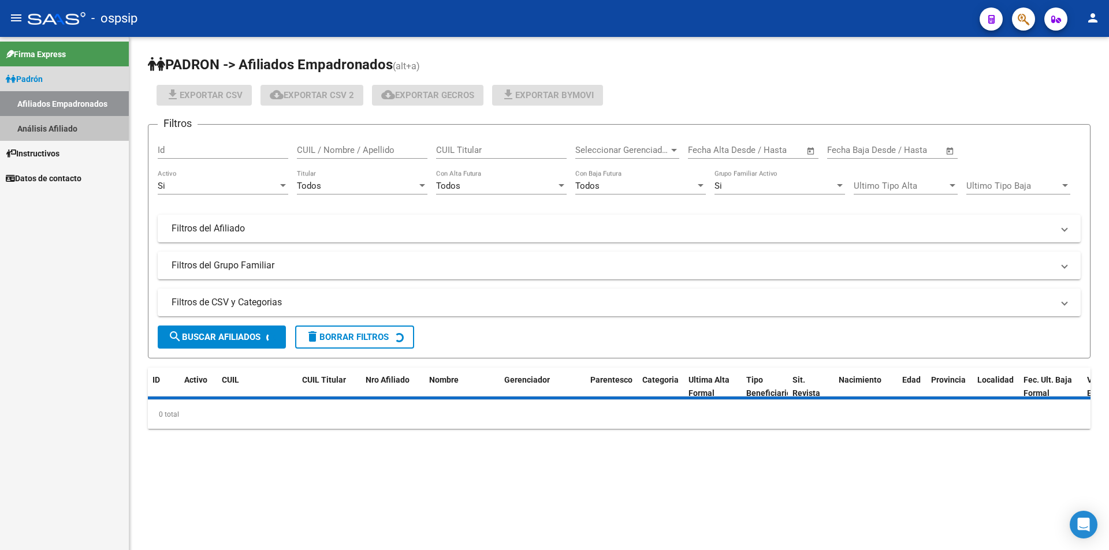
click at [84, 117] on link "Análisis Afiliado" at bounding box center [64, 128] width 129 height 25
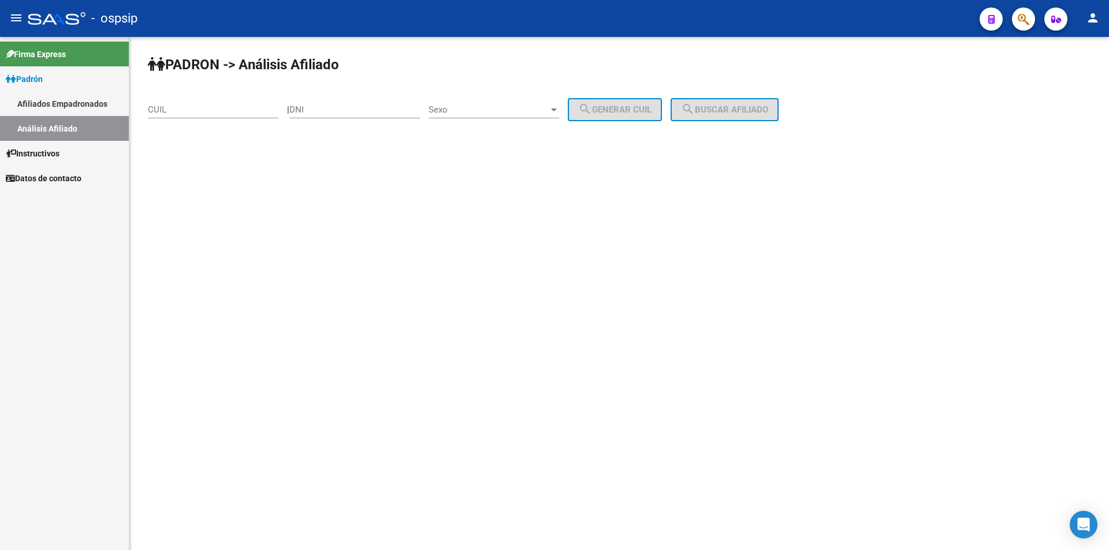
click at [180, 117] on div "CUIL" at bounding box center [213, 106] width 131 height 25
click at [180, 111] on input "CUIL" at bounding box center [213, 110] width 131 height 10
paste input "20-24368974-1"
type input "20-24368974-1"
click at [730, 109] on span "search Buscar afiliado" at bounding box center [724, 110] width 87 height 10
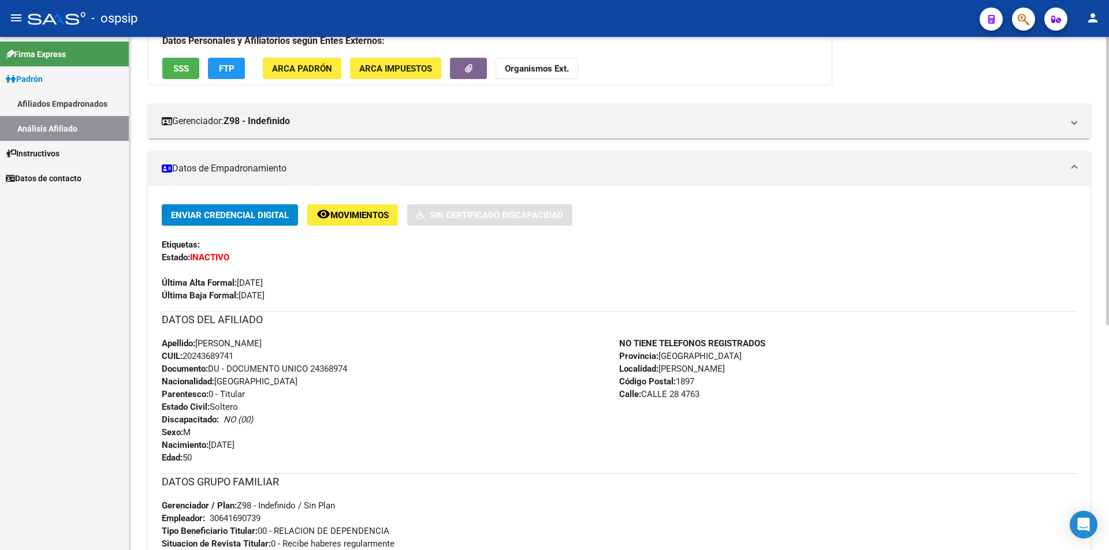
scroll to position [113, 0]
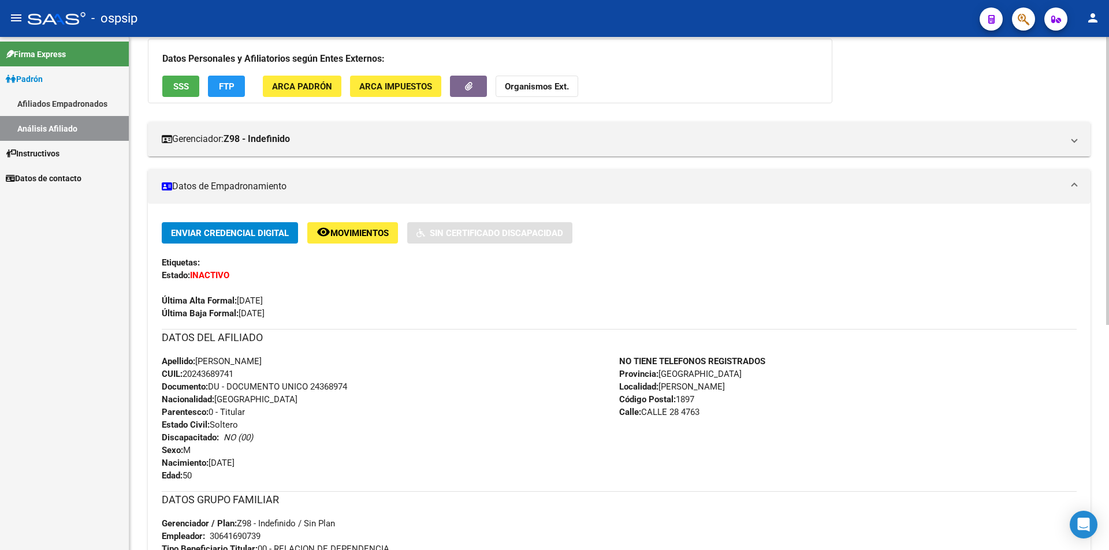
click at [179, 81] on span "SSS" at bounding box center [181, 86] width 16 height 10
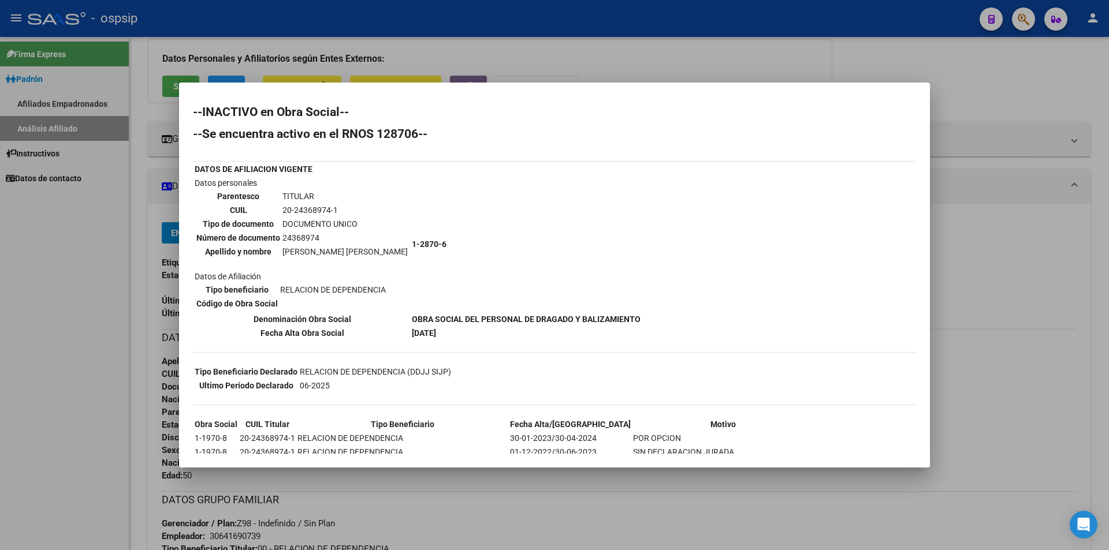
click at [70, 397] on div at bounding box center [554, 275] width 1109 height 550
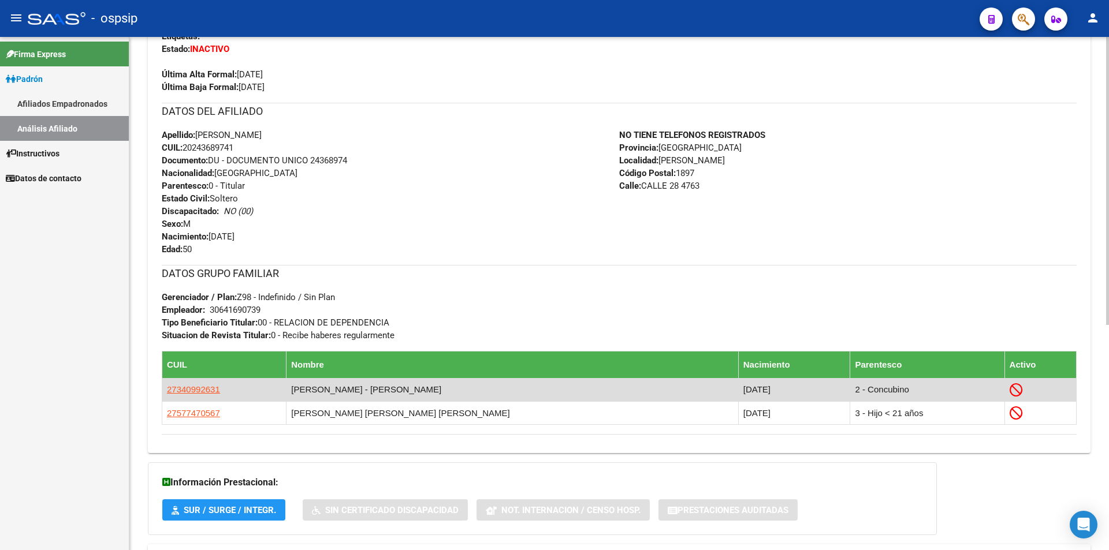
scroll to position [344, 0]
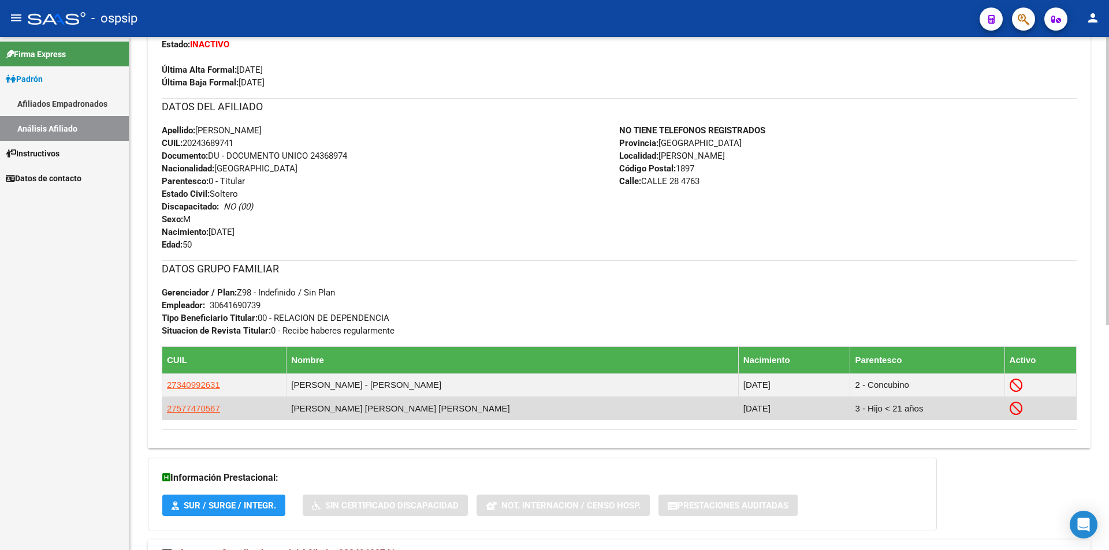
click at [850, 407] on td "3 - Hijo < 21 años" at bounding box center [927, 408] width 154 height 23
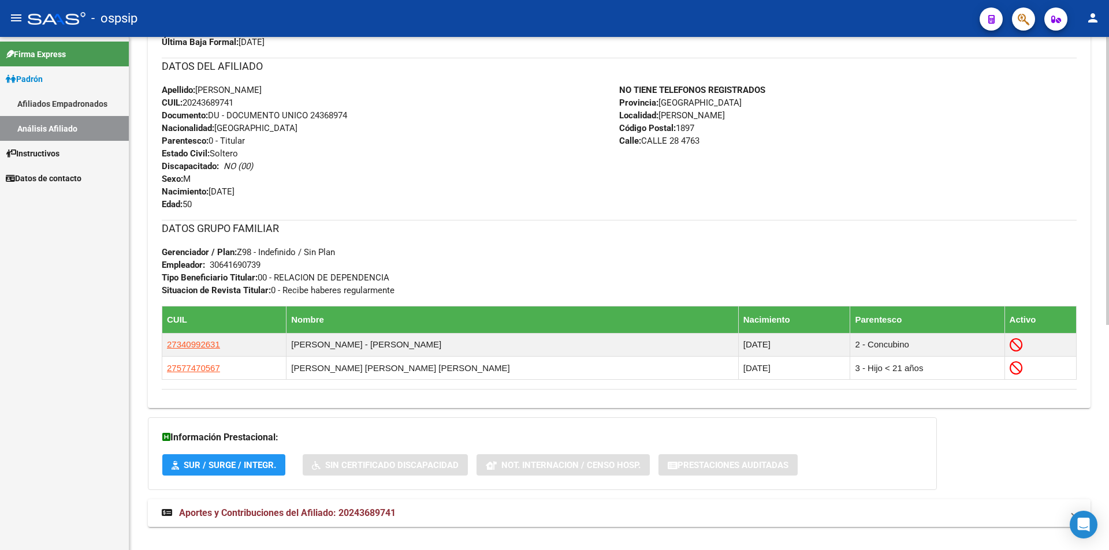
scroll to position [401, 0]
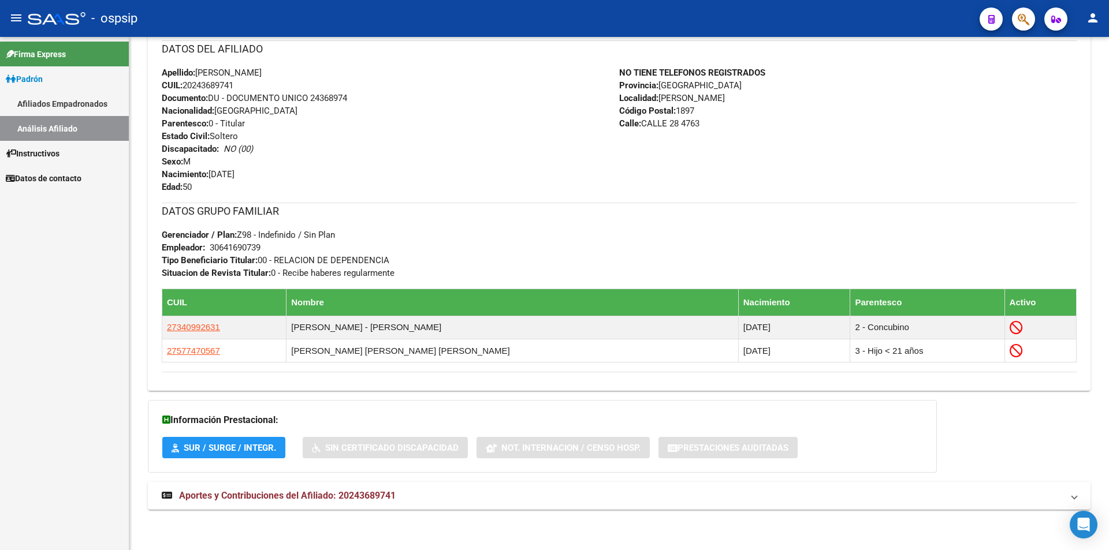
click at [57, 109] on link "Afiliados Empadronados" at bounding box center [64, 103] width 129 height 25
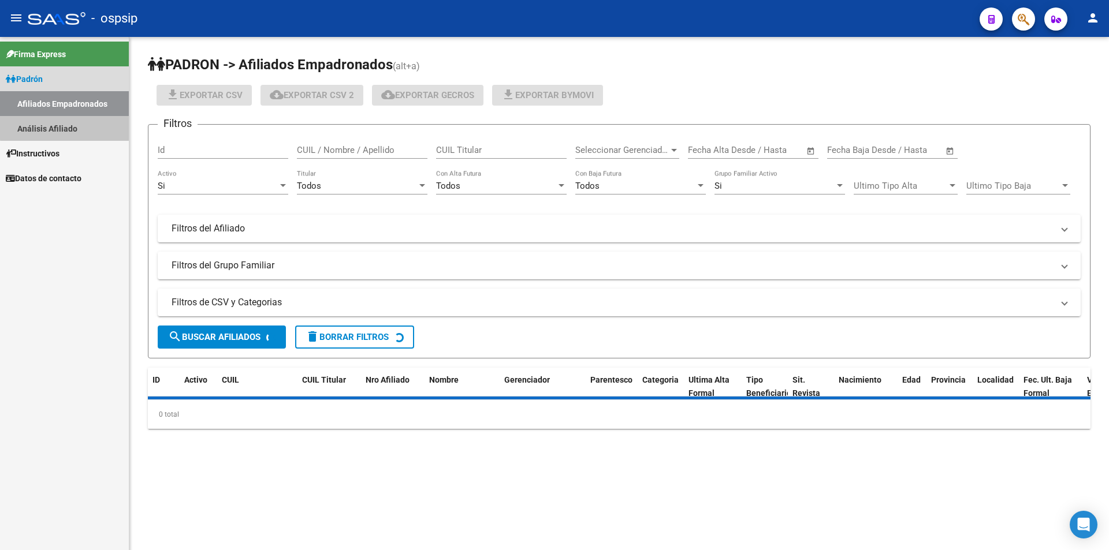
click at [73, 121] on link "Análisis Afiliado" at bounding box center [64, 128] width 129 height 25
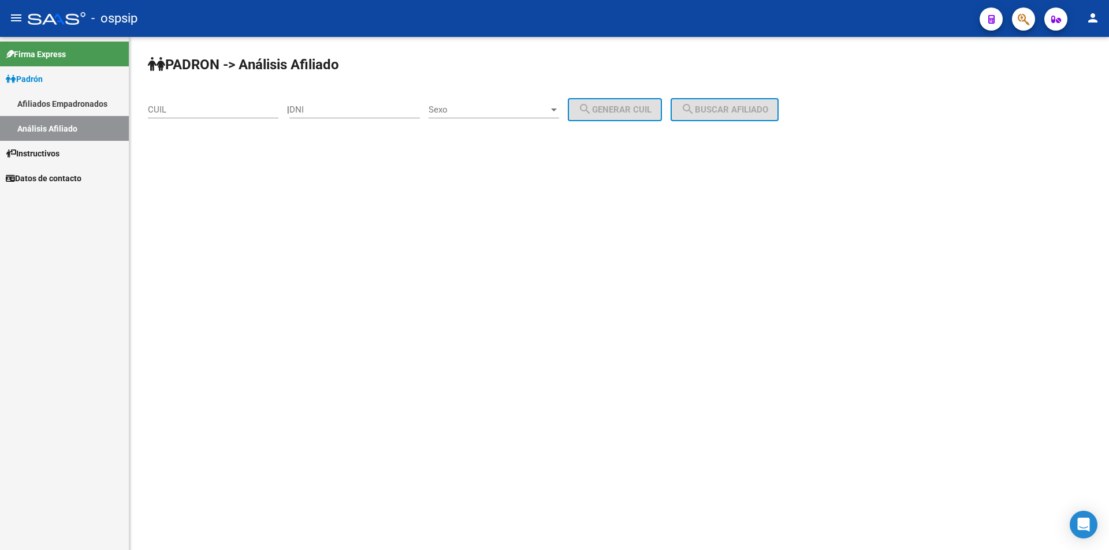
click at [203, 115] on div "CUIL" at bounding box center [213, 106] width 131 height 25
click at [197, 113] on input "CUIL" at bounding box center [213, 110] width 131 height 10
paste input "20-16935018-4"
type input "20-16935018-4"
click at [724, 116] on button "search Buscar afiliado" at bounding box center [724, 109] width 108 height 23
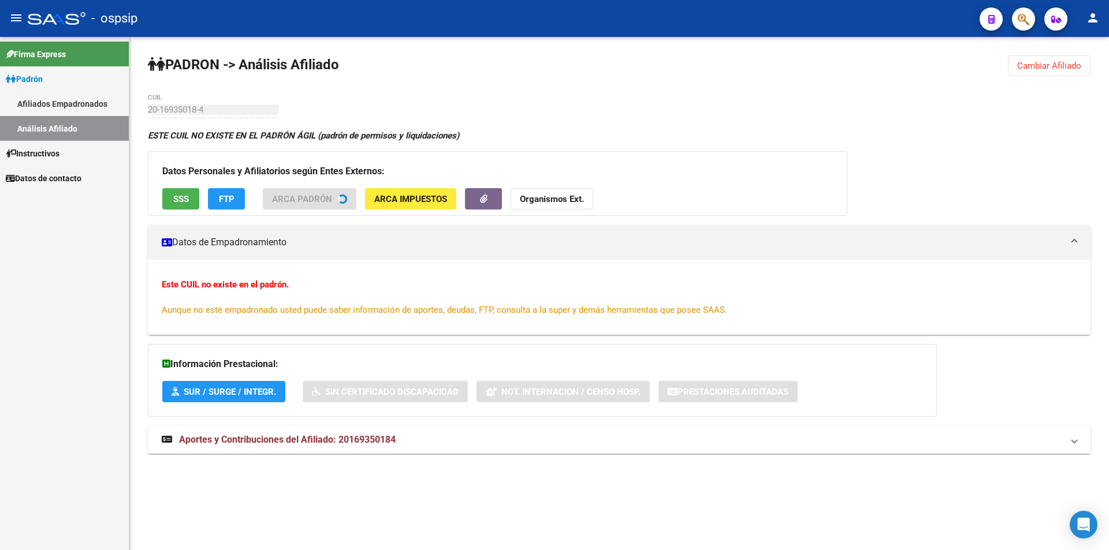
click at [172, 196] on div "Datos Personales y Afiliatorios según Entes Externos: SSS FTP ARCA Padrón ARCA …" at bounding box center [497, 183] width 699 height 65
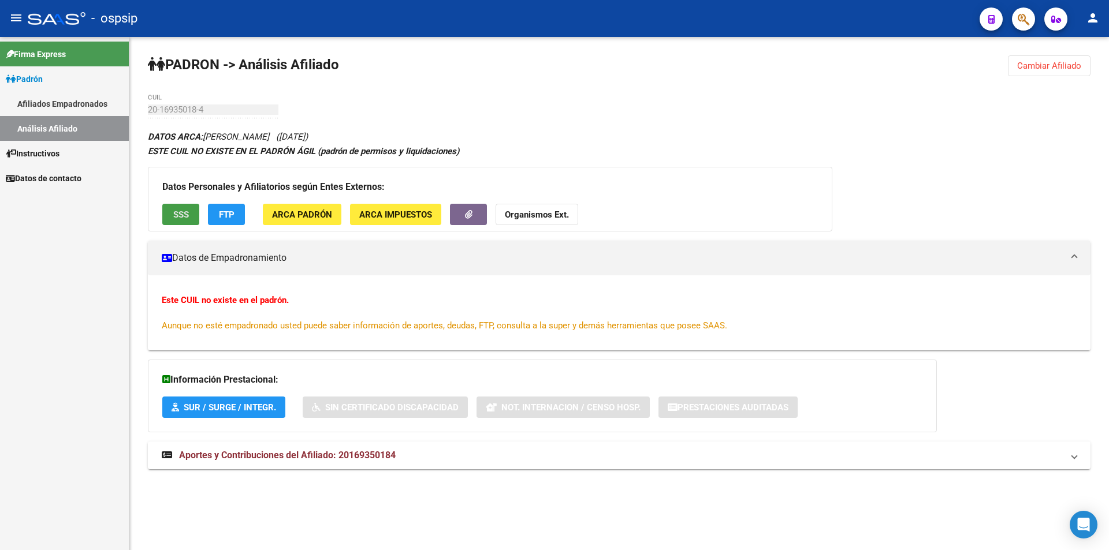
click at [186, 221] on button "SSS" at bounding box center [180, 214] width 37 height 21
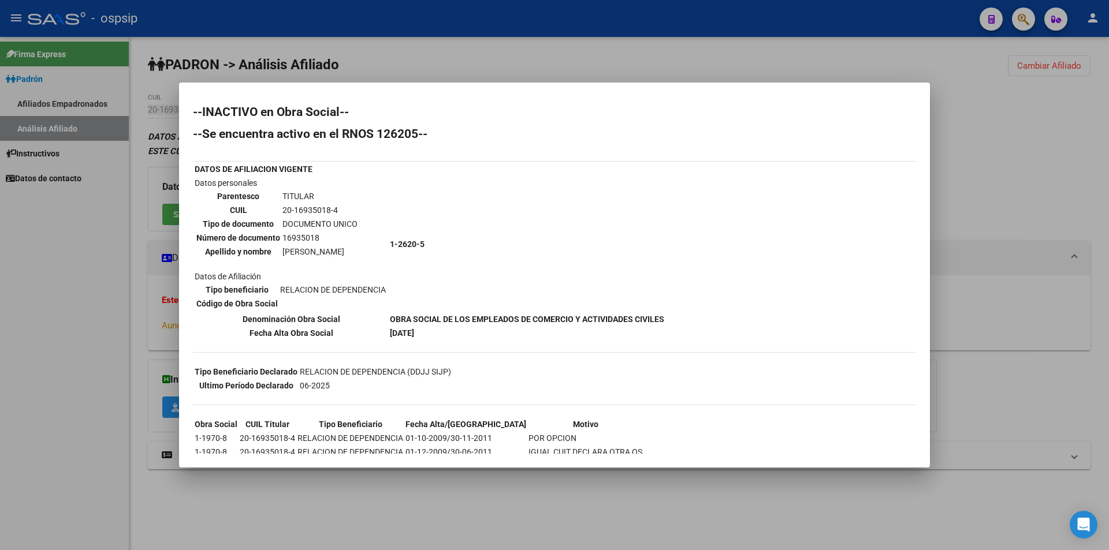
click at [452, 58] on div at bounding box center [554, 275] width 1109 height 550
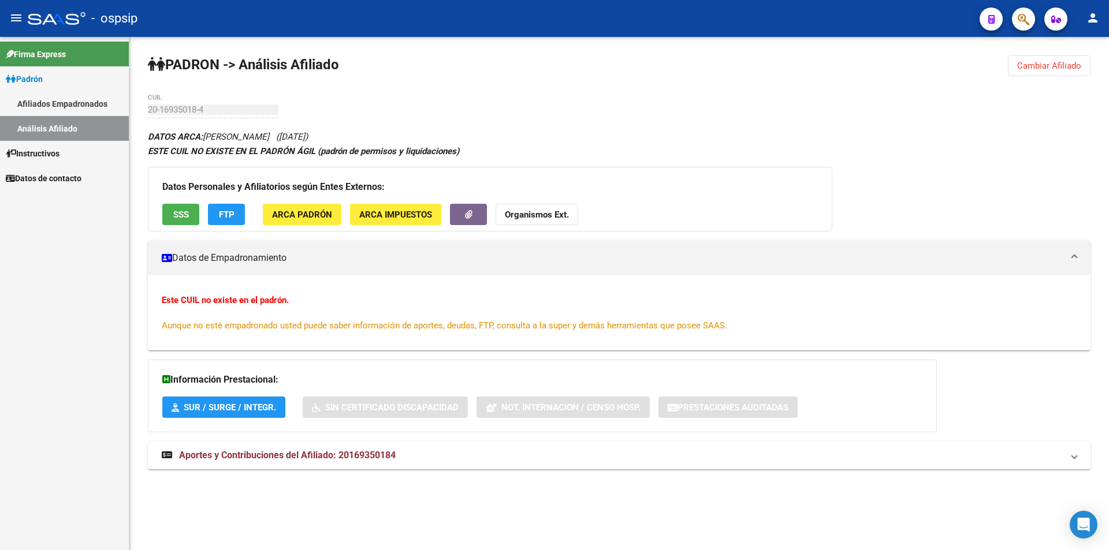
click at [115, 263] on div "Firma Express Padrón Afiliados Empadronados Análisis Afiliado Instructivos Dato…" at bounding box center [64, 293] width 129 height 513
click at [73, 95] on link "Afiliados Empadronados" at bounding box center [64, 103] width 129 height 25
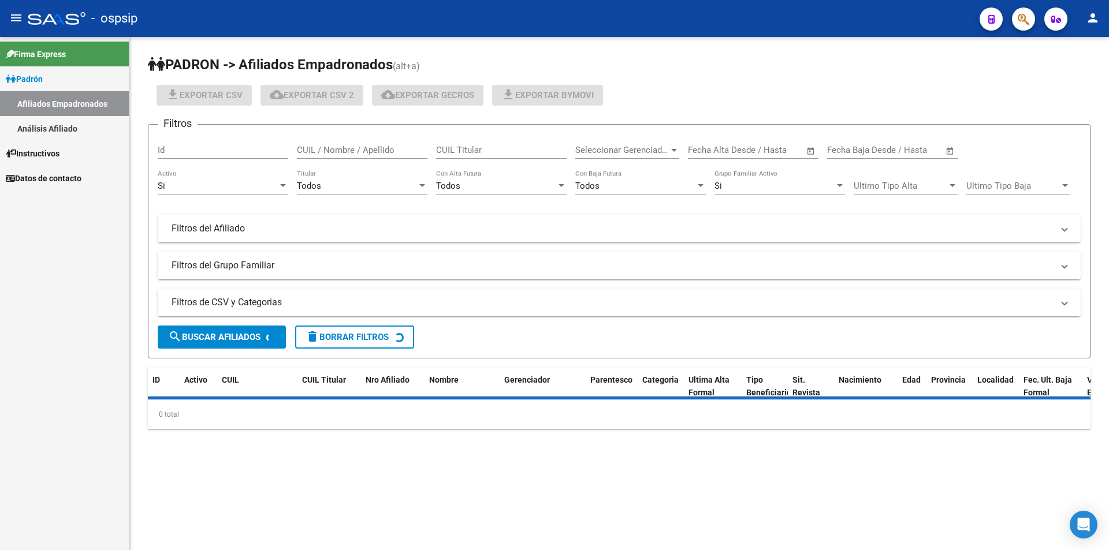
click at [67, 122] on link "Análisis Afiliado" at bounding box center [64, 128] width 129 height 25
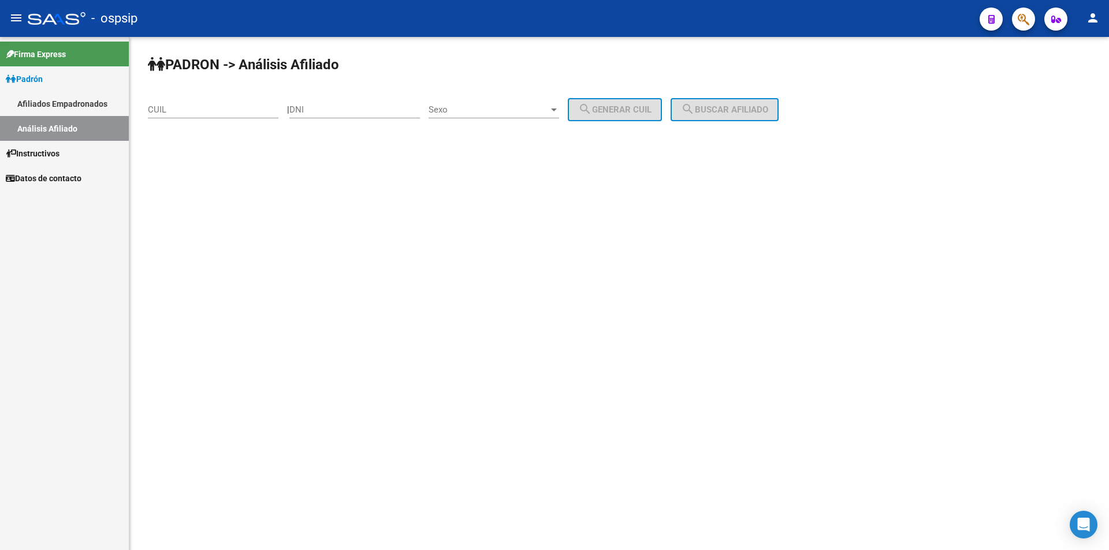
click at [192, 102] on div "CUIL" at bounding box center [213, 106] width 131 height 25
click at [191, 113] on input "CUIL" at bounding box center [213, 110] width 131 height 10
paste input "20-44207448-9"
type input "20-44207448-9"
click at [721, 103] on button "search Buscar afiliado" at bounding box center [724, 109] width 108 height 23
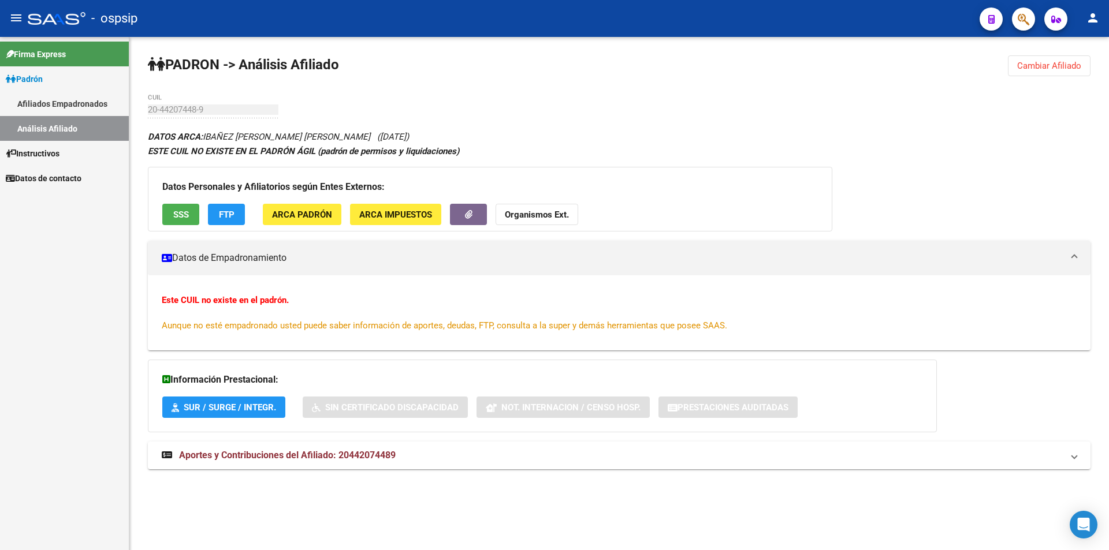
click at [179, 215] on span "SSS" at bounding box center [181, 215] width 16 height 10
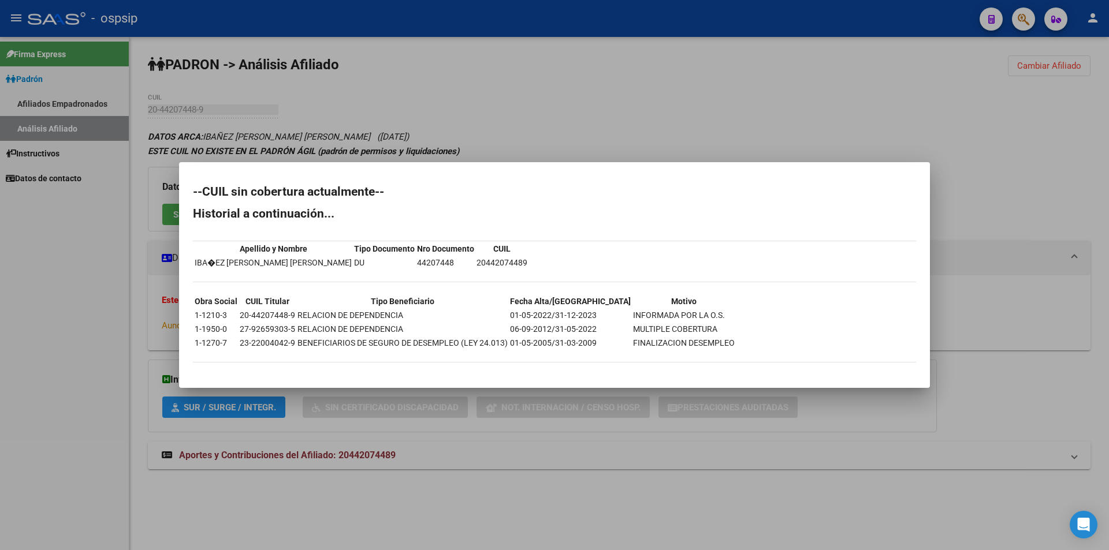
click at [476, 260] on td "20442074489" at bounding box center [502, 262] width 52 height 13
copy td "20442074489"
click at [64, 105] on div at bounding box center [554, 275] width 1109 height 550
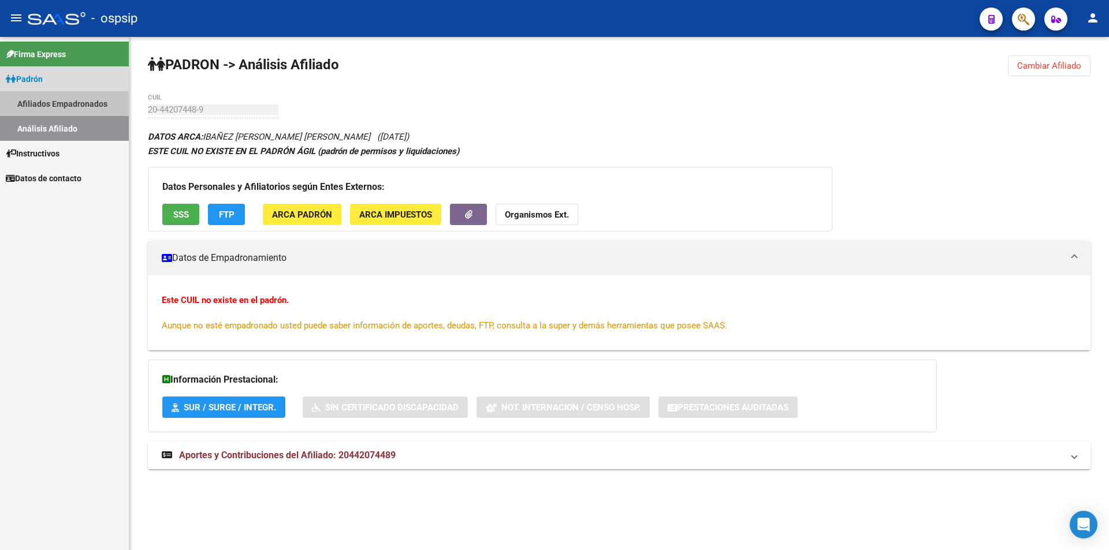
click at [61, 100] on link "Afiliados Empadronados" at bounding box center [64, 103] width 129 height 25
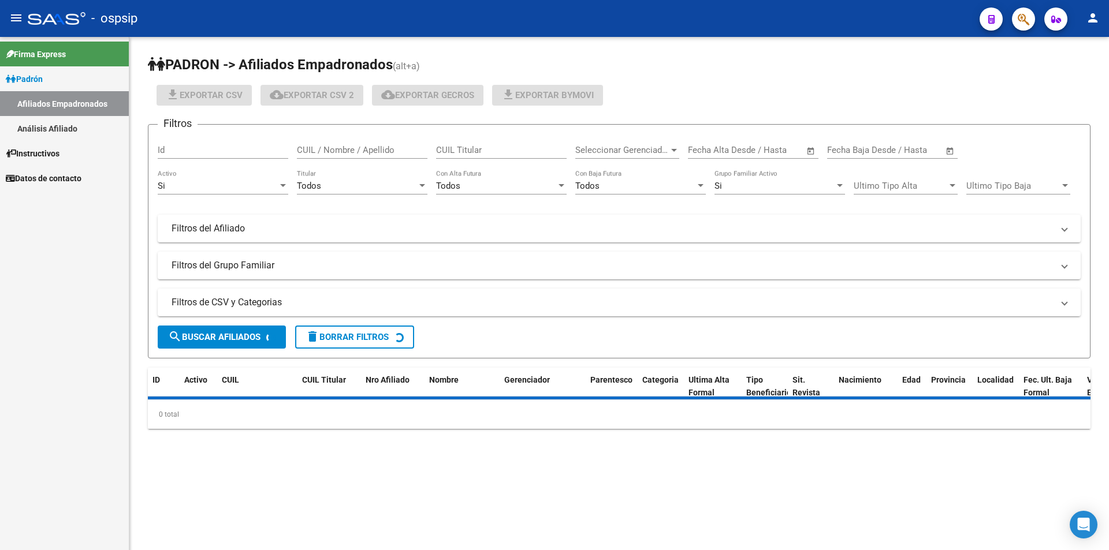
click at [65, 126] on link "Análisis Afiliado" at bounding box center [64, 128] width 129 height 25
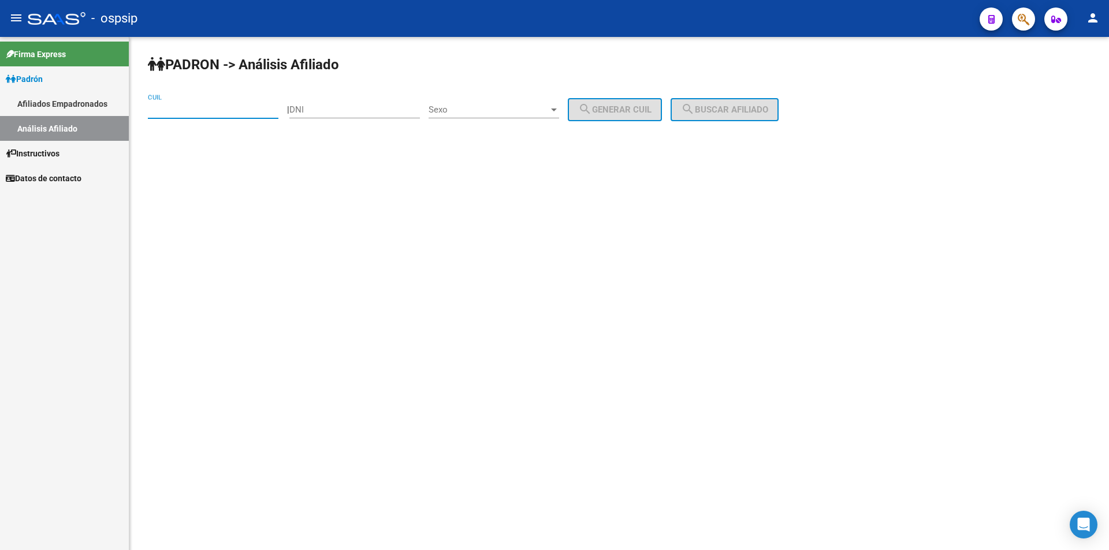
click at [203, 109] on input "CUIL" at bounding box center [213, 110] width 131 height 10
paste input "27-43406577-7"
type input "27-43406577-7"
click at [717, 112] on span "search Buscar afiliado" at bounding box center [724, 110] width 87 height 10
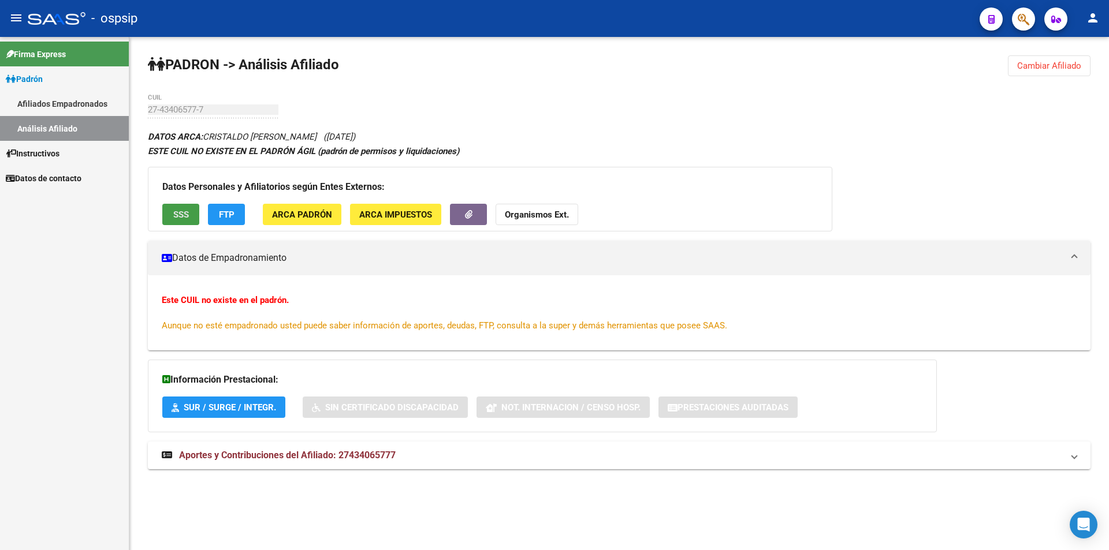
click at [171, 210] on button "SSS" at bounding box center [180, 214] width 37 height 21
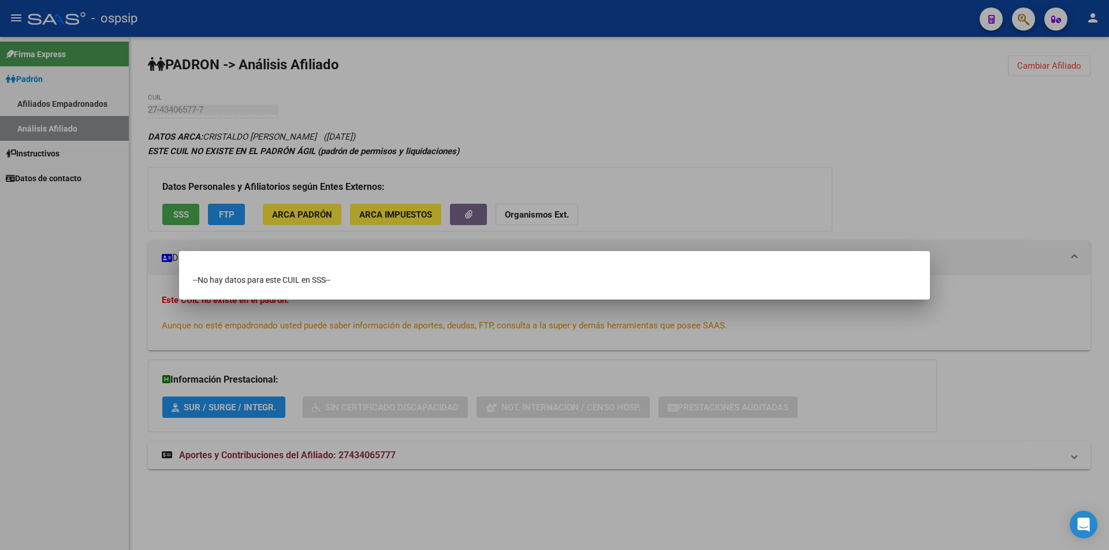
click at [225, 246] on div at bounding box center [554, 275] width 1109 height 550
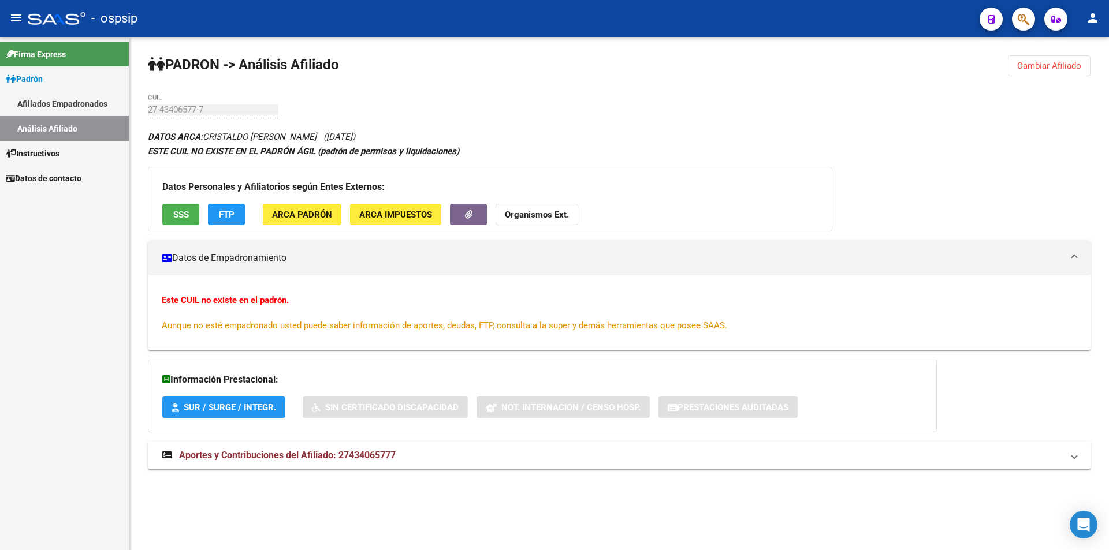
click at [25, 107] on link "Afiliados Empadronados" at bounding box center [64, 103] width 129 height 25
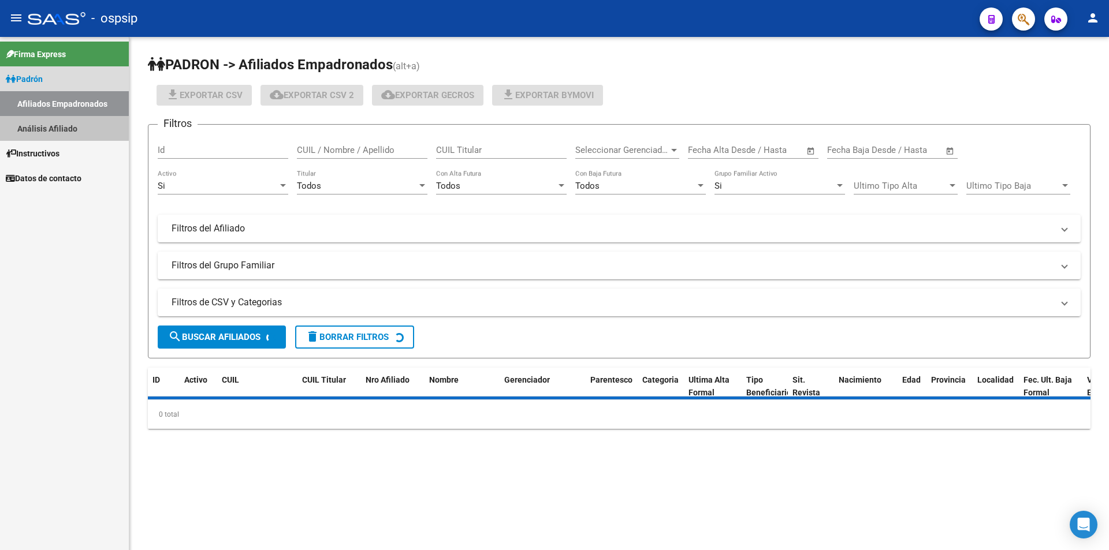
click at [32, 123] on link "Análisis Afiliado" at bounding box center [64, 128] width 129 height 25
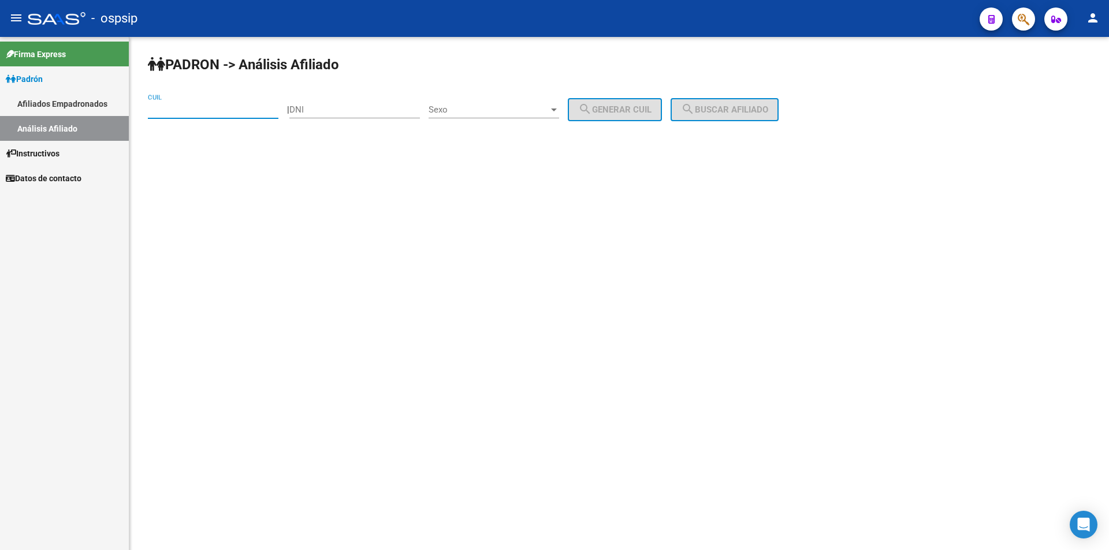
click at [172, 111] on input "CUIL" at bounding box center [213, 110] width 131 height 10
paste input "27-43489321-1"
type input "27-43489321-1"
click at [747, 110] on span "search Buscar afiliado" at bounding box center [724, 110] width 87 height 10
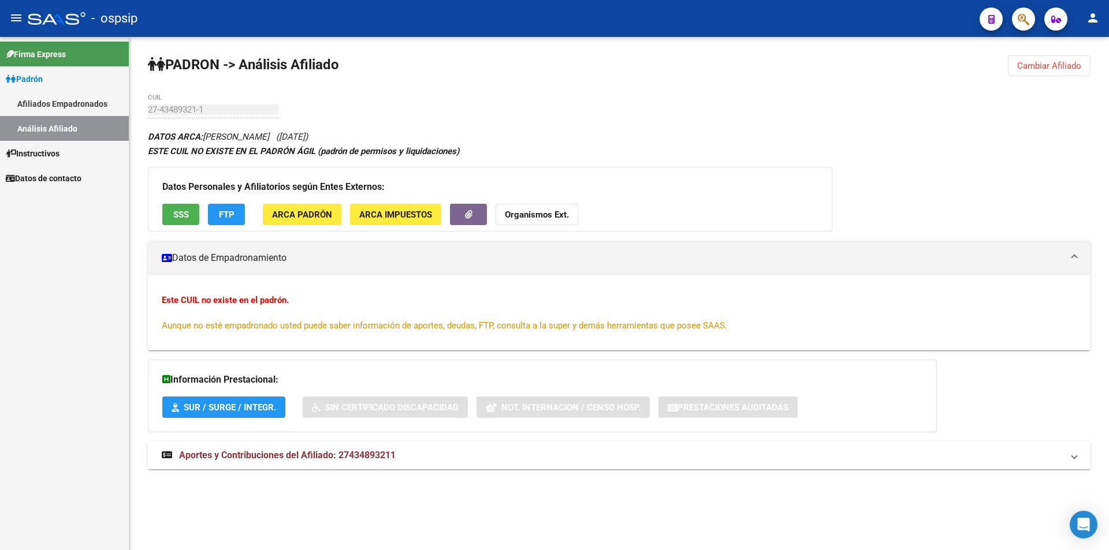
click at [178, 217] on span "SSS" at bounding box center [181, 215] width 16 height 10
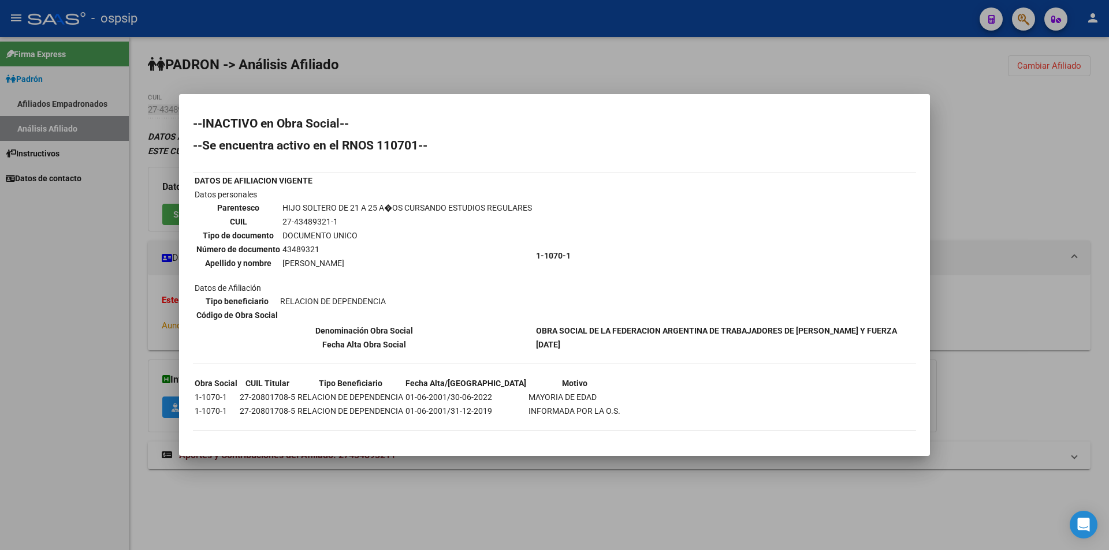
click at [454, 63] on div at bounding box center [554, 275] width 1109 height 550
